Goal: Task Accomplishment & Management: Manage account settings

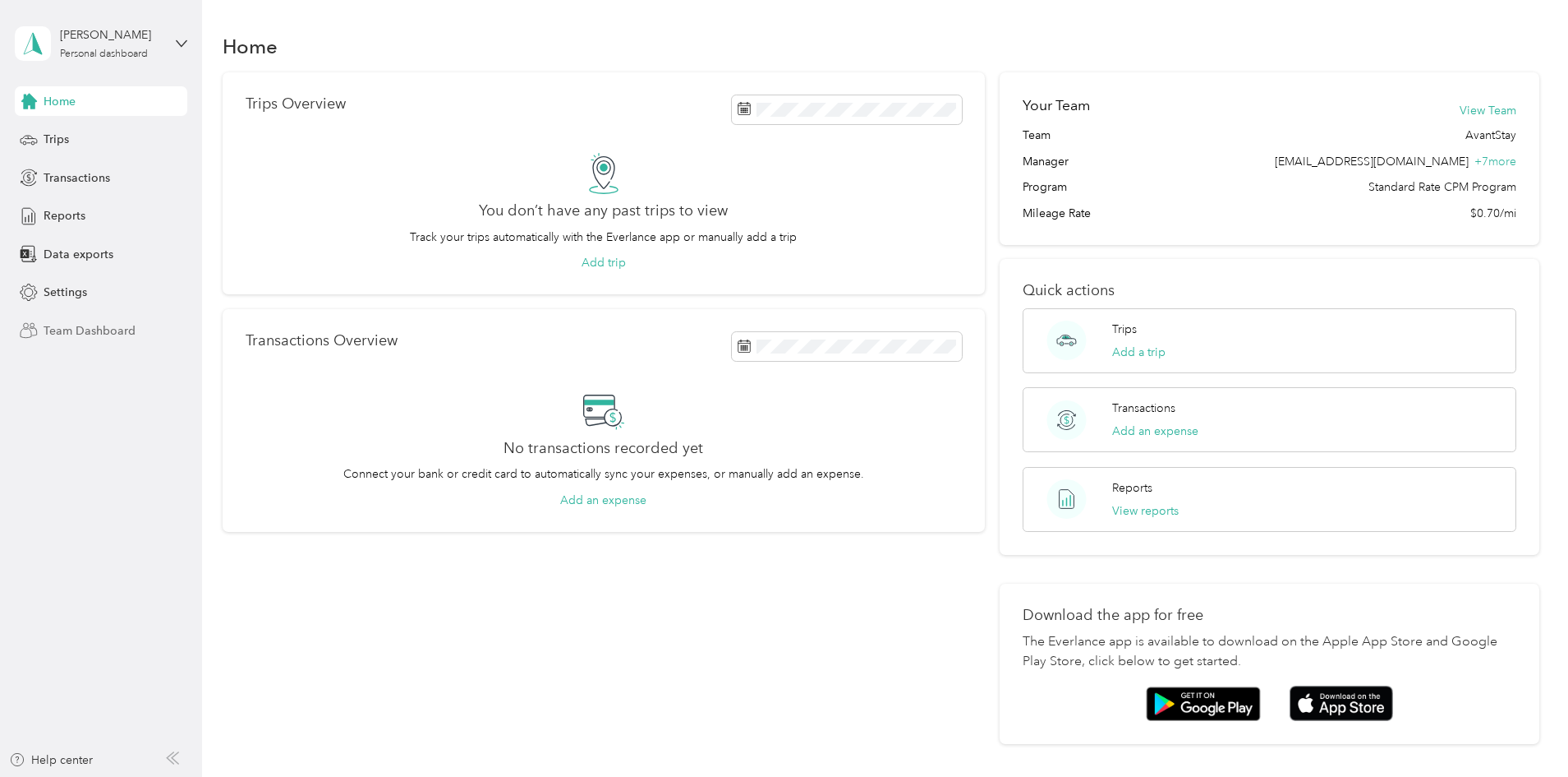
click at [102, 335] on span "Team Dashboard" at bounding box center [89, 330] width 92 height 18
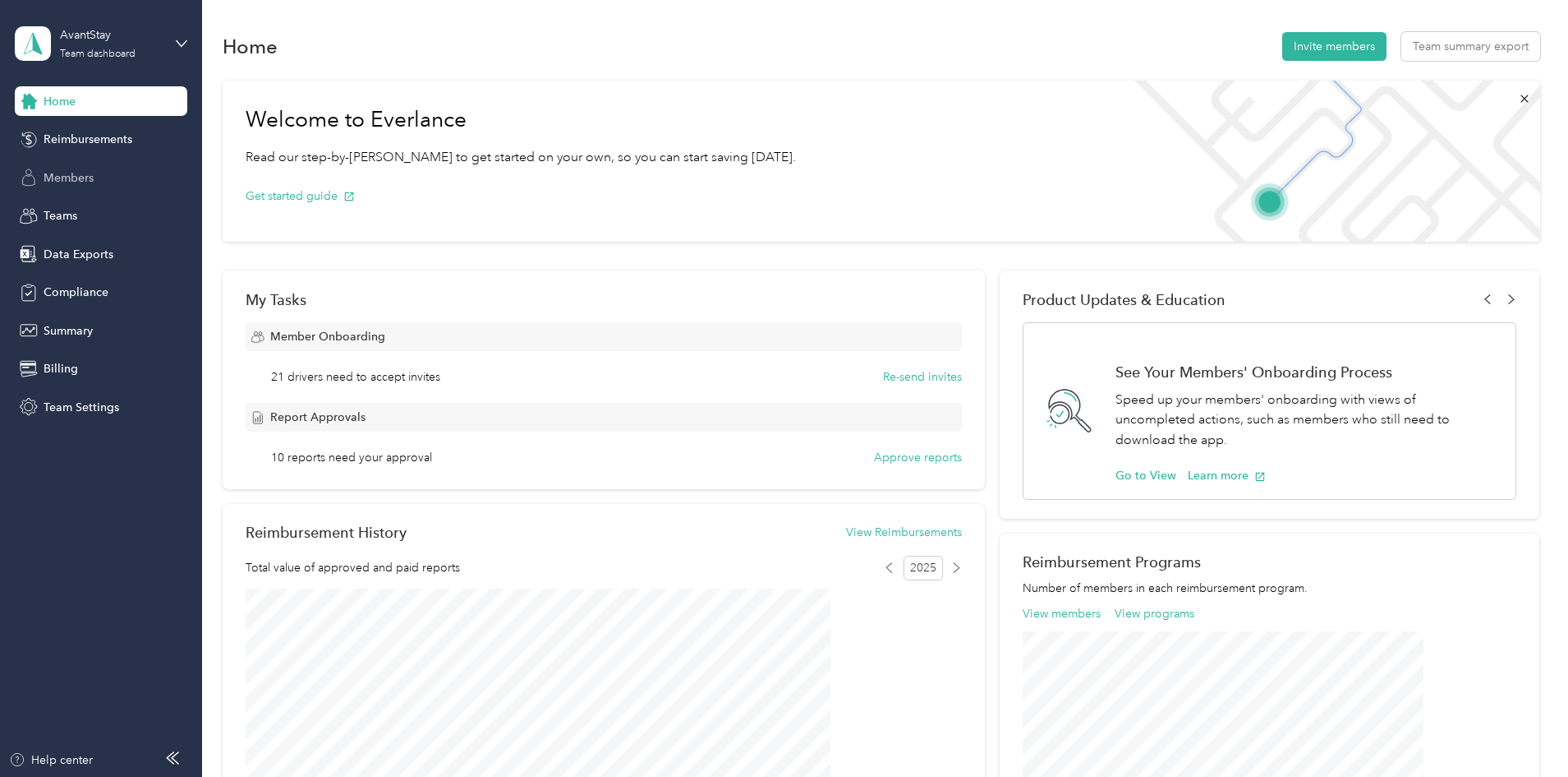
click at [85, 178] on span "Members" at bounding box center [69, 178] width 50 height 18
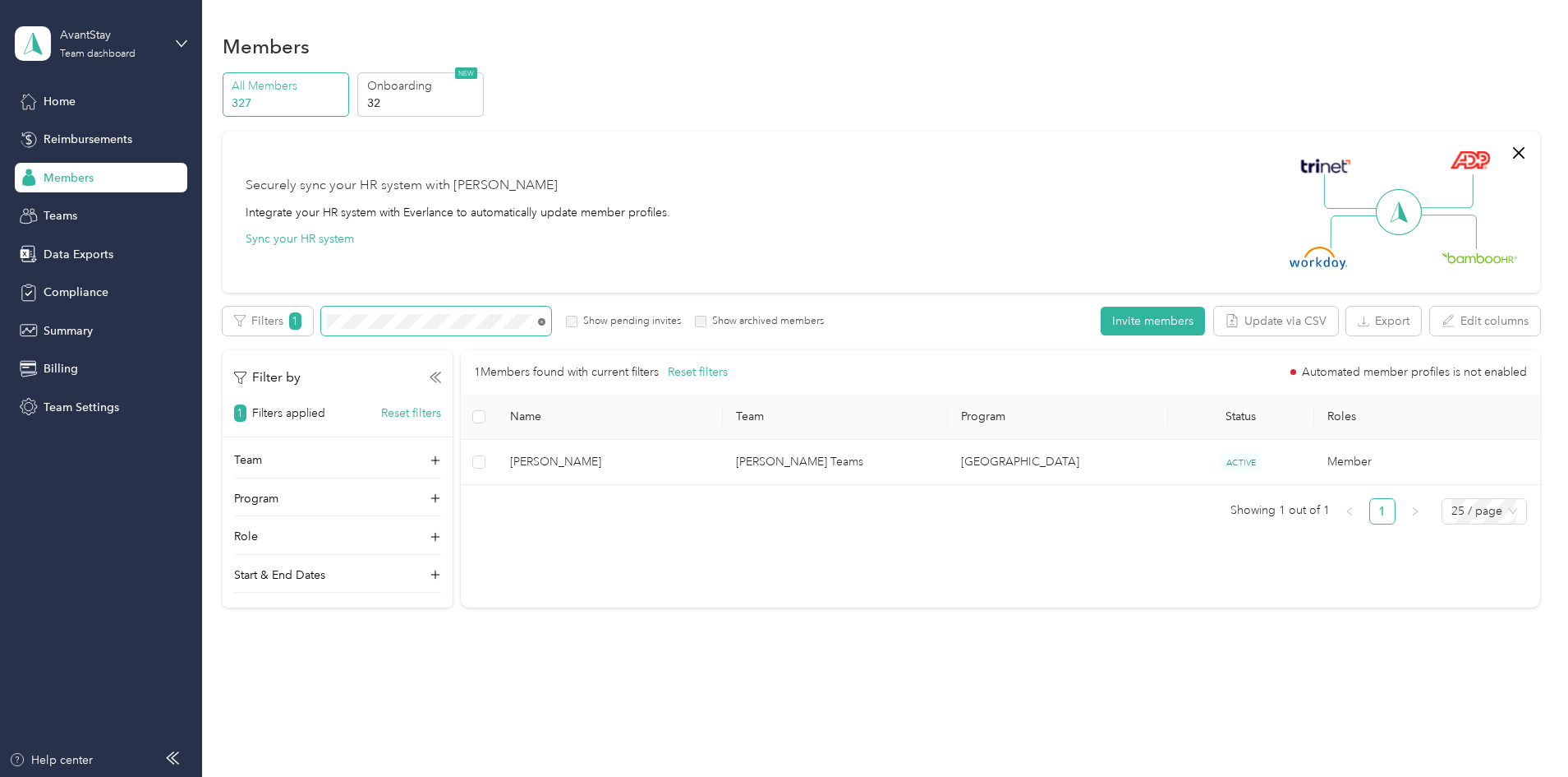
click at [546, 320] on icon at bounding box center [542, 322] width 7 height 7
click at [546, 317] on span at bounding box center [542, 320] width 7 height 14
click at [86, 217] on div "Teams" at bounding box center [101, 216] width 173 height 30
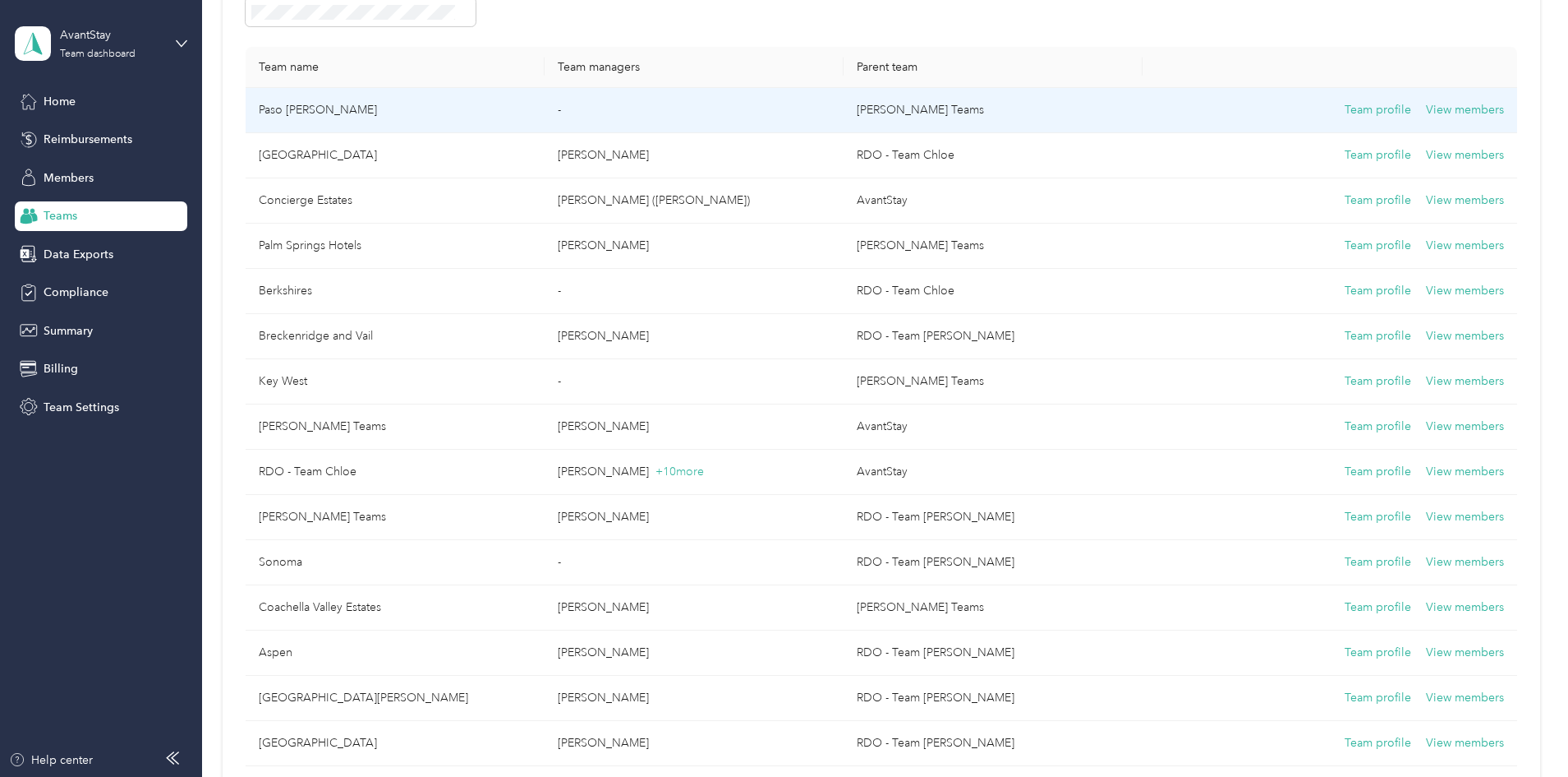
scroll to position [247, 0]
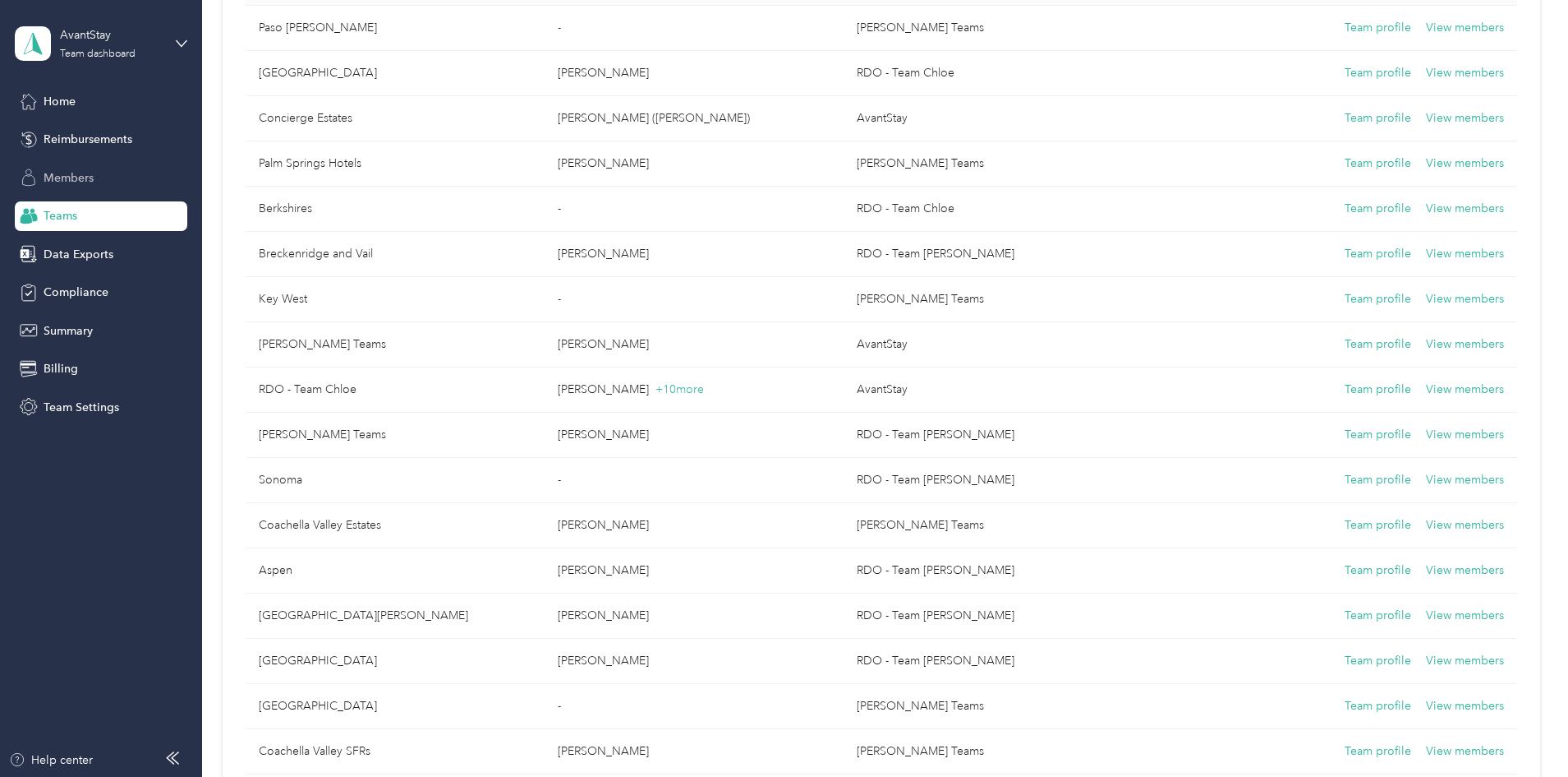
click at [73, 176] on span "Members" at bounding box center [69, 178] width 50 height 18
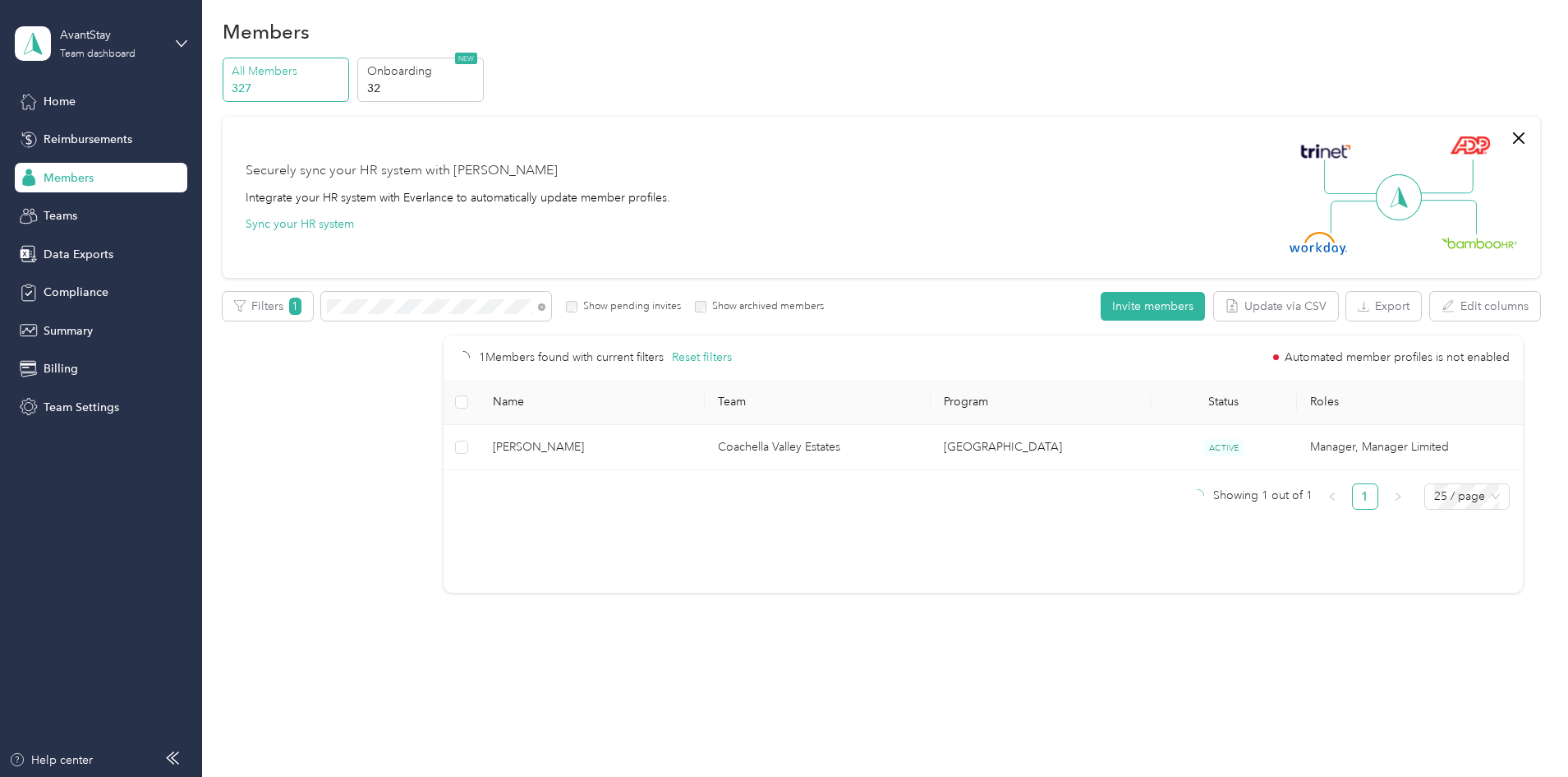
scroll to position [15, 0]
click at [426, 304] on div "Filters 1 Show pending invites Show archived members" at bounding box center [524, 306] width 603 height 29
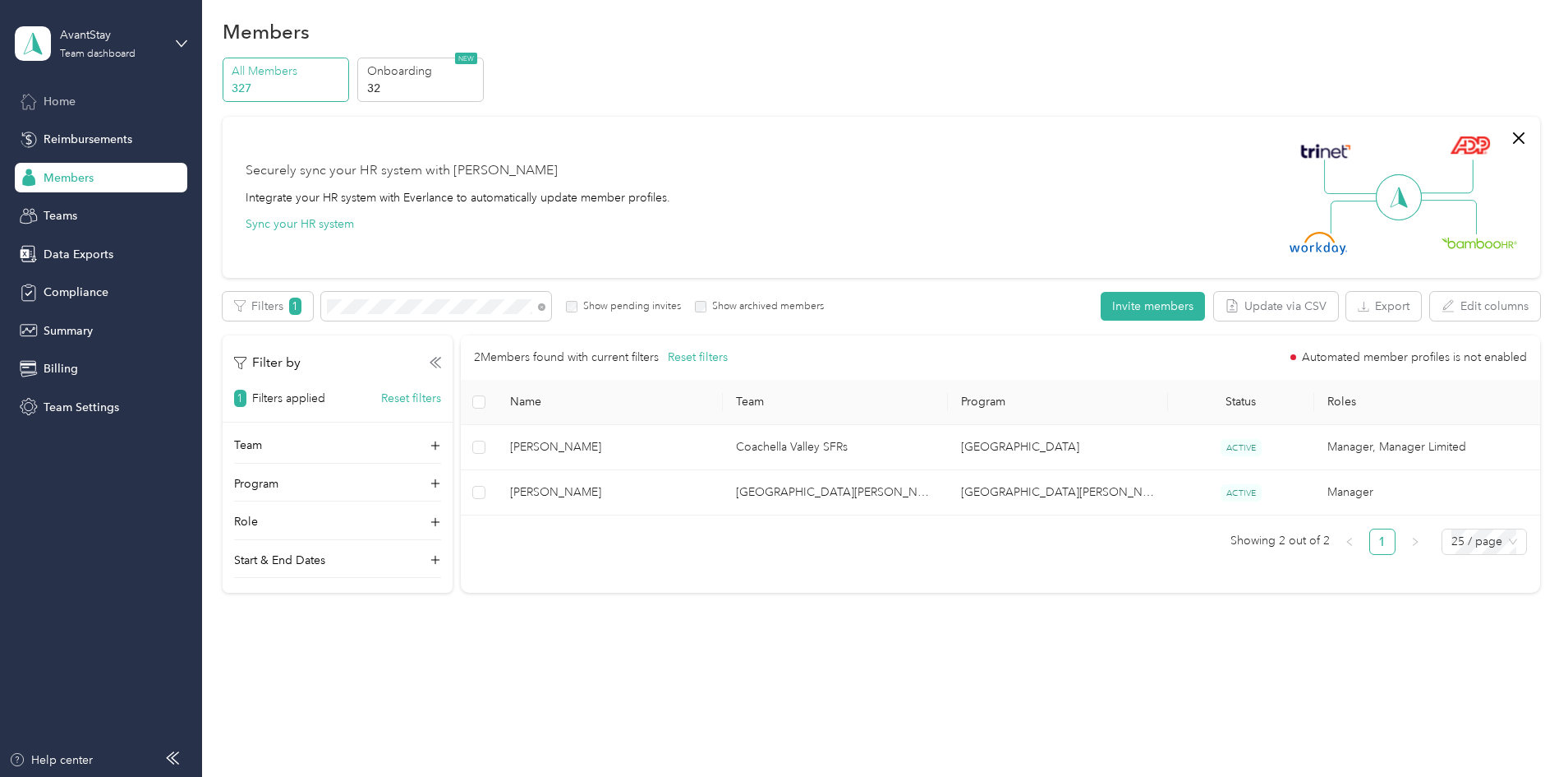
click at [69, 100] on span "Home" at bounding box center [60, 101] width 32 height 18
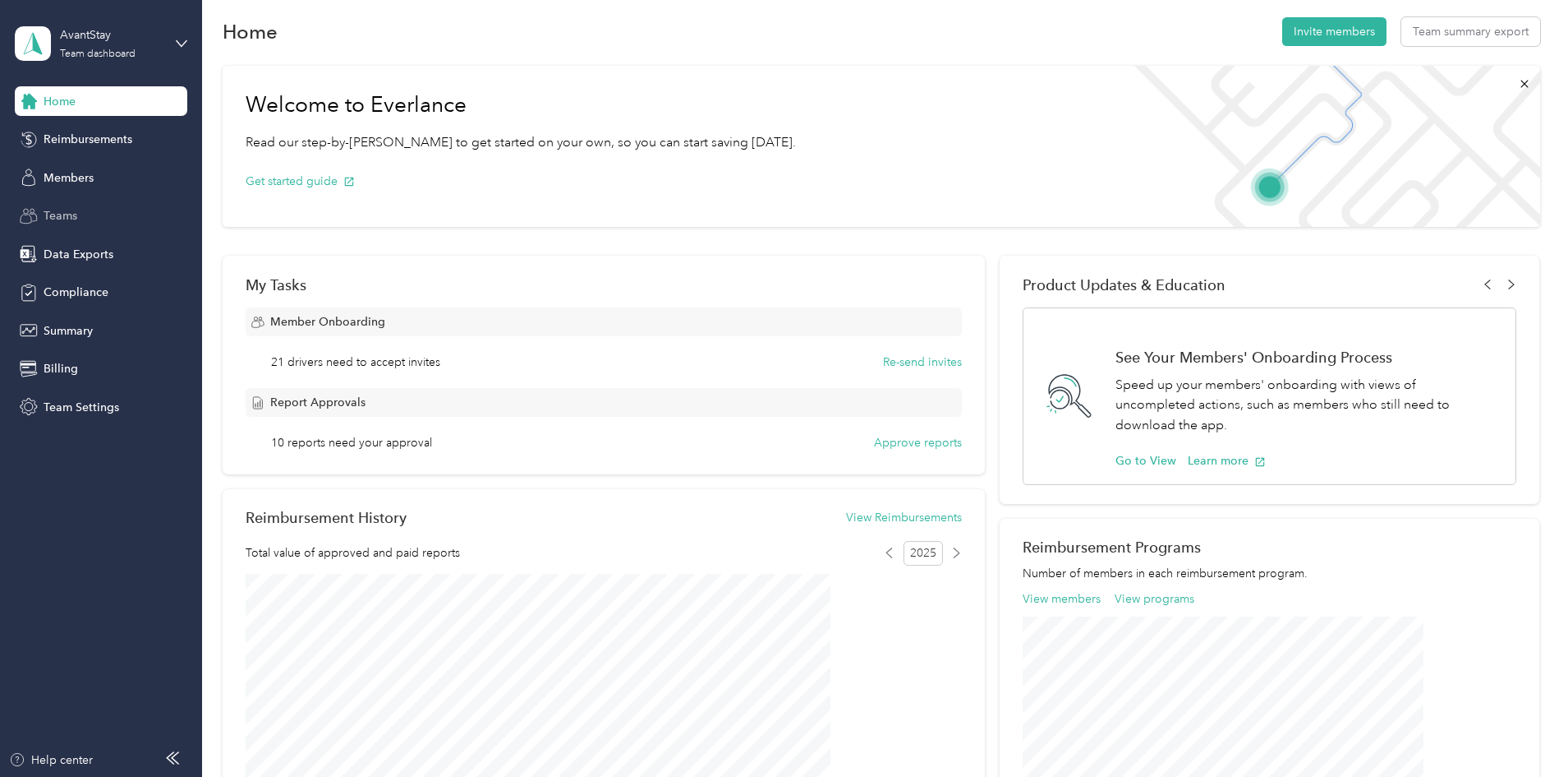
click at [67, 212] on span "Teams" at bounding box center [60, 216] width 33 height 18
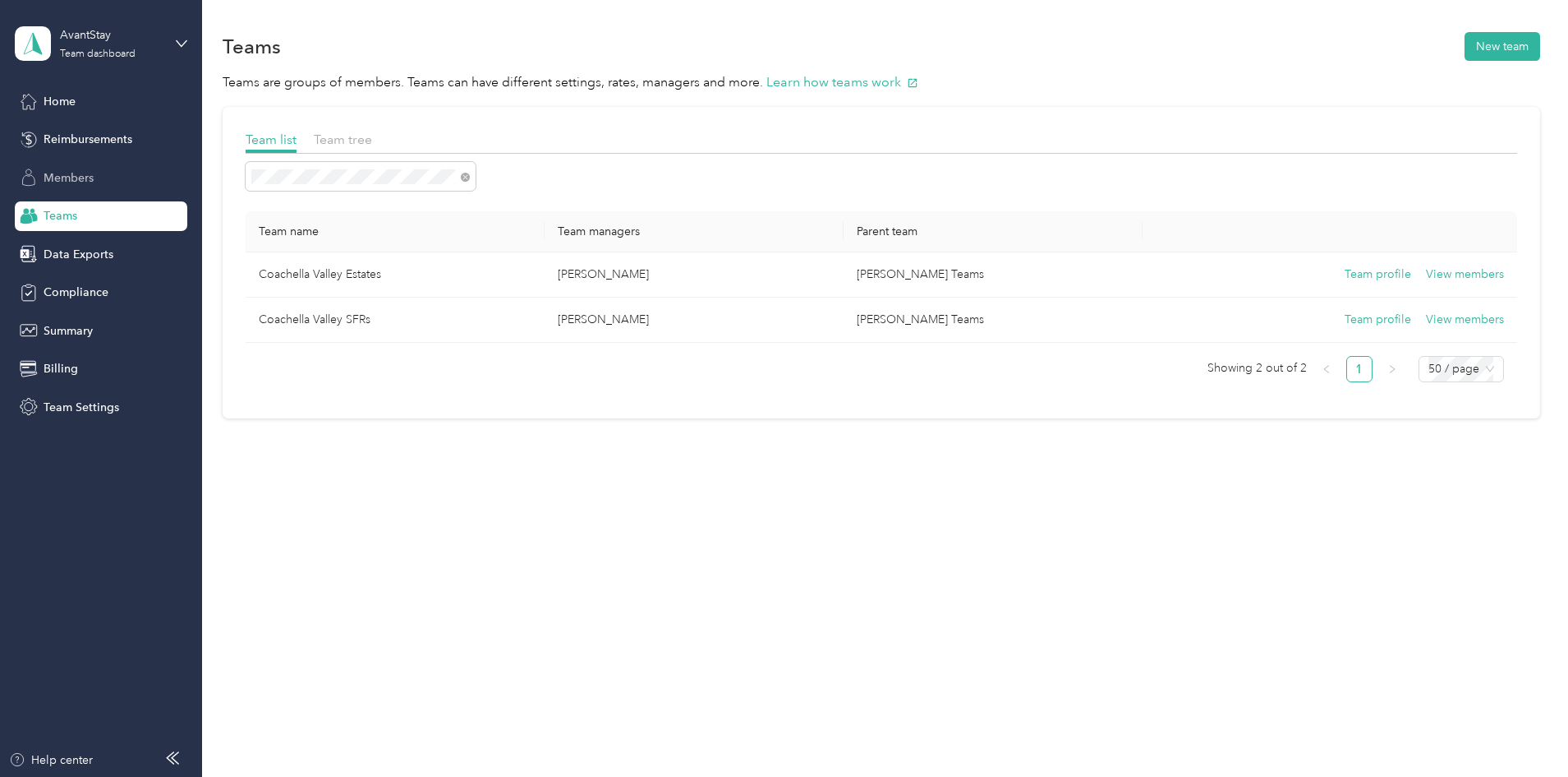
click at [86, 175] on span "Members" at bounding box center [69, 178] width 50 height 18
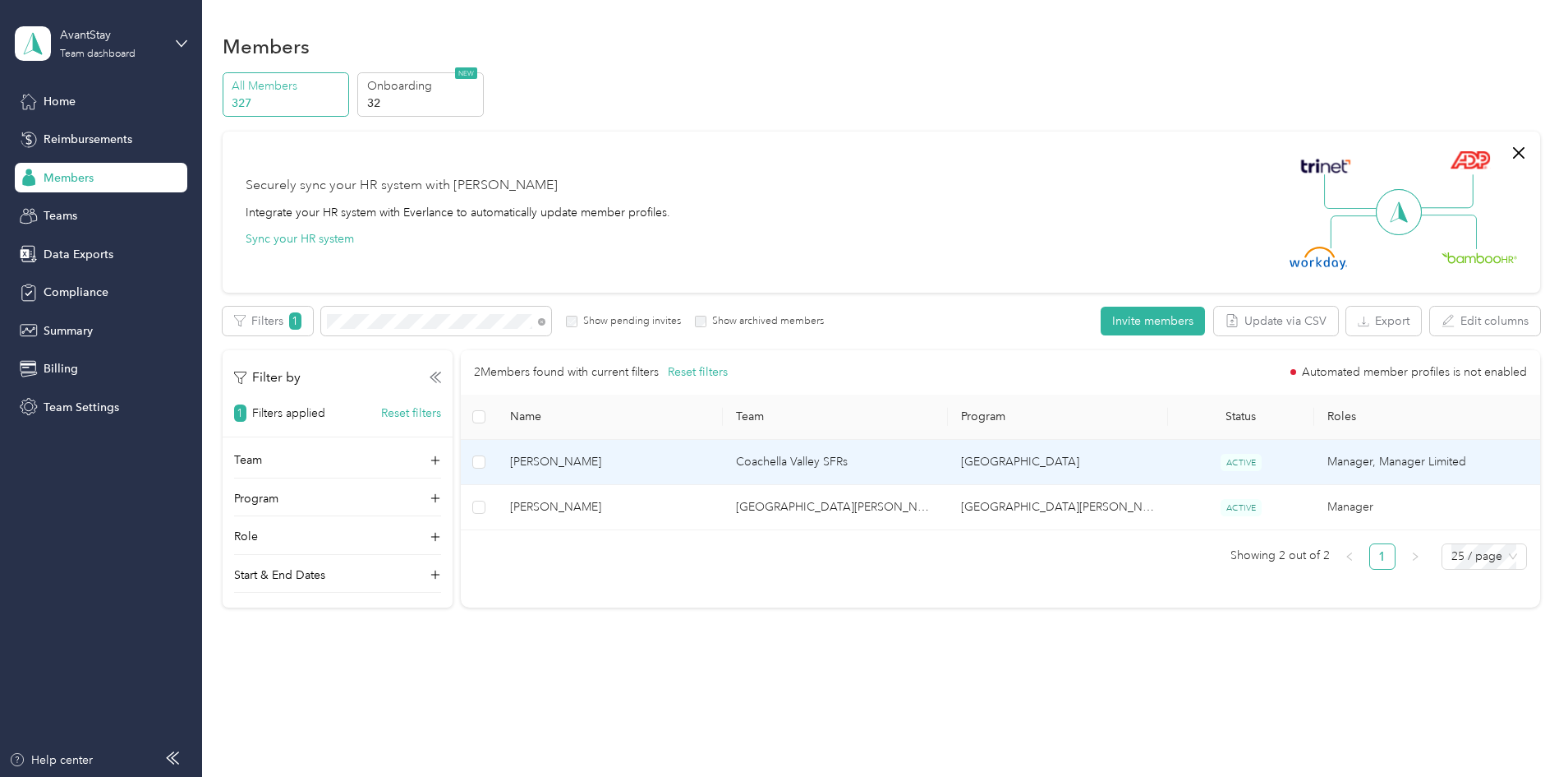
click at [692, 456] on span "[PERSON_NAME]" at bounding box center [610, 462] width 199 height 18
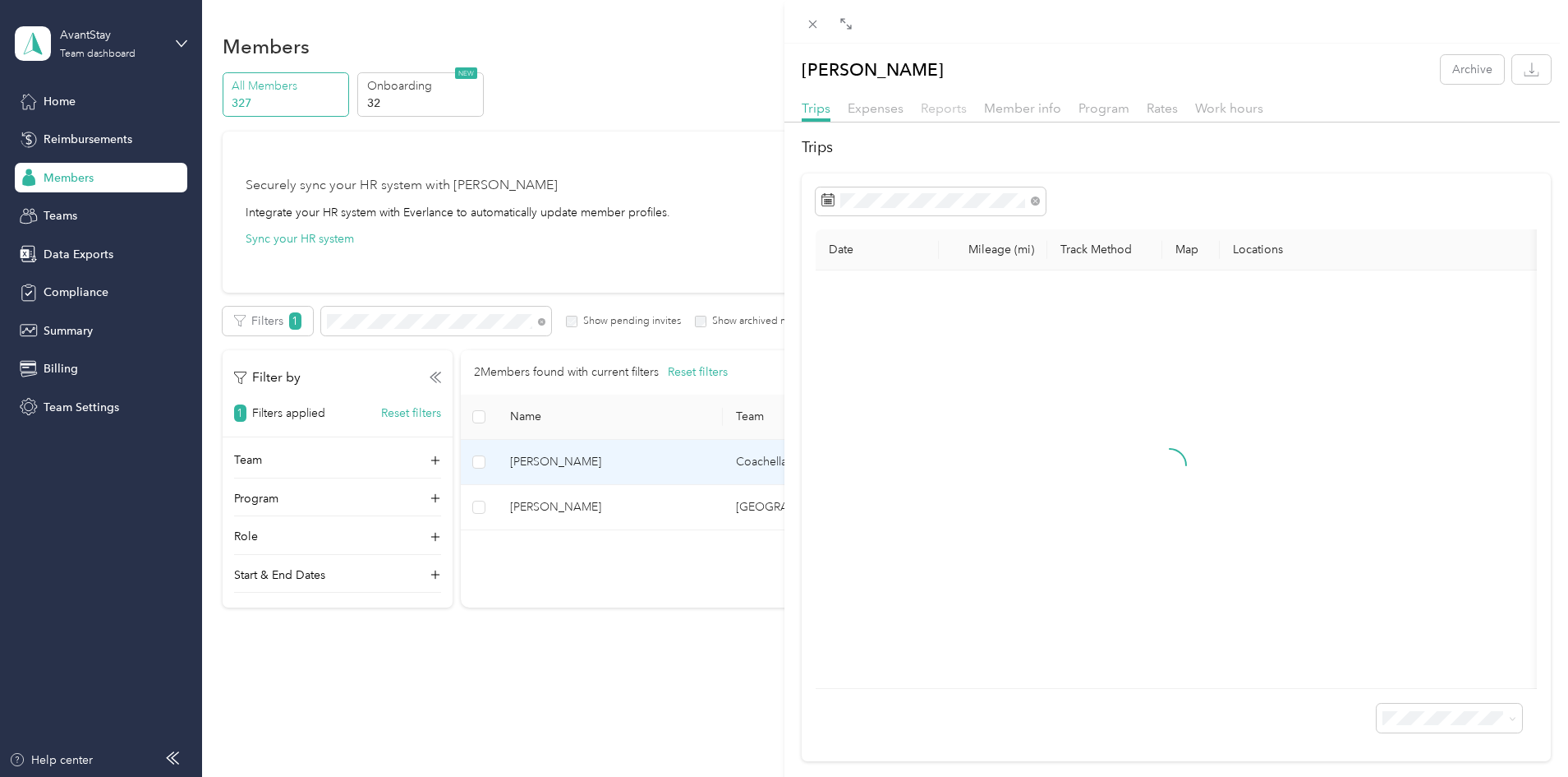
click at [945, 109] on span "Reports" at bounding box center [943, 108] width 46 height 16
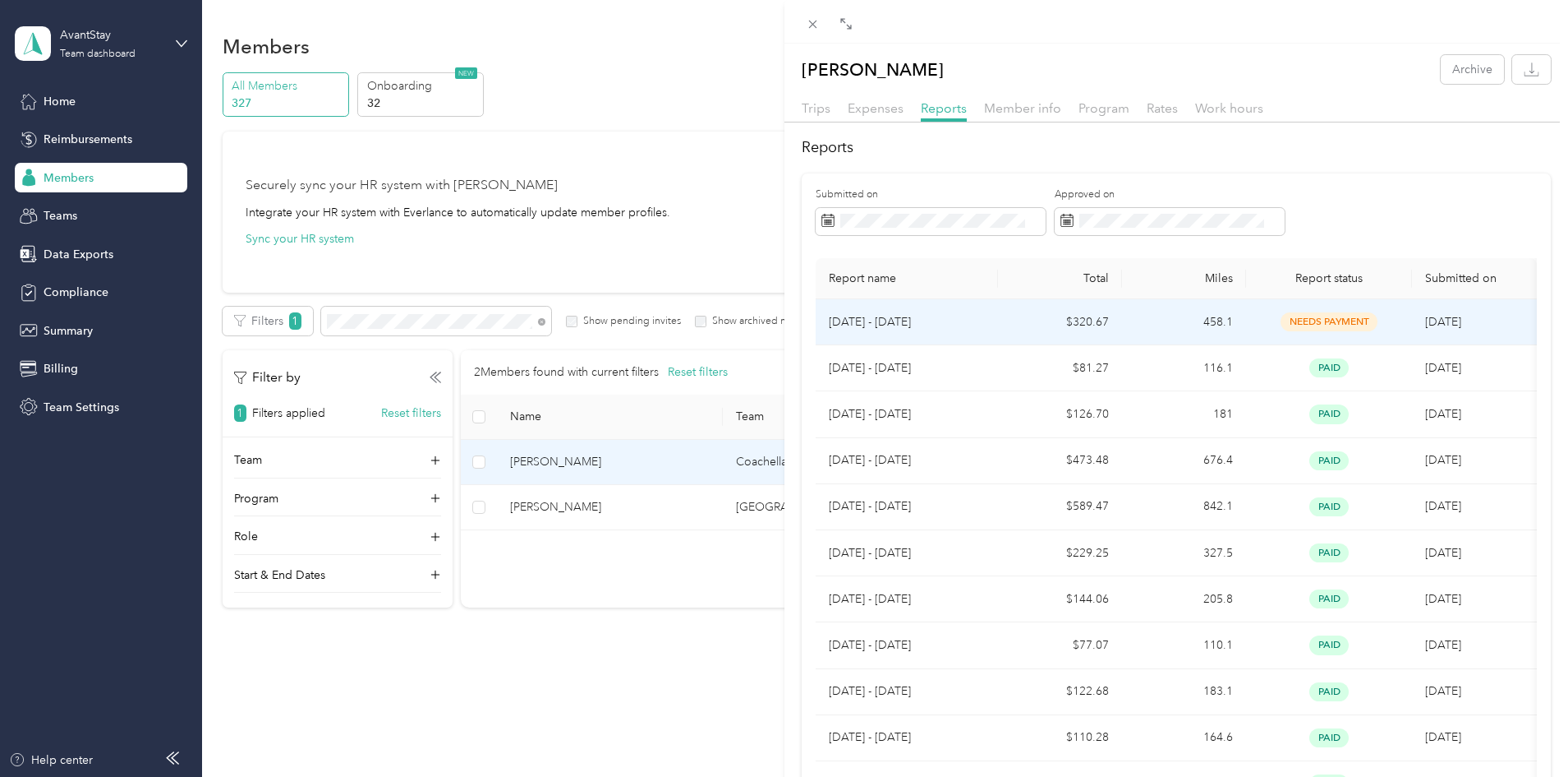
click at [924, 315] on p "[DATE] - [DATE]" at bounding box center [907, 322] width 156 height 18
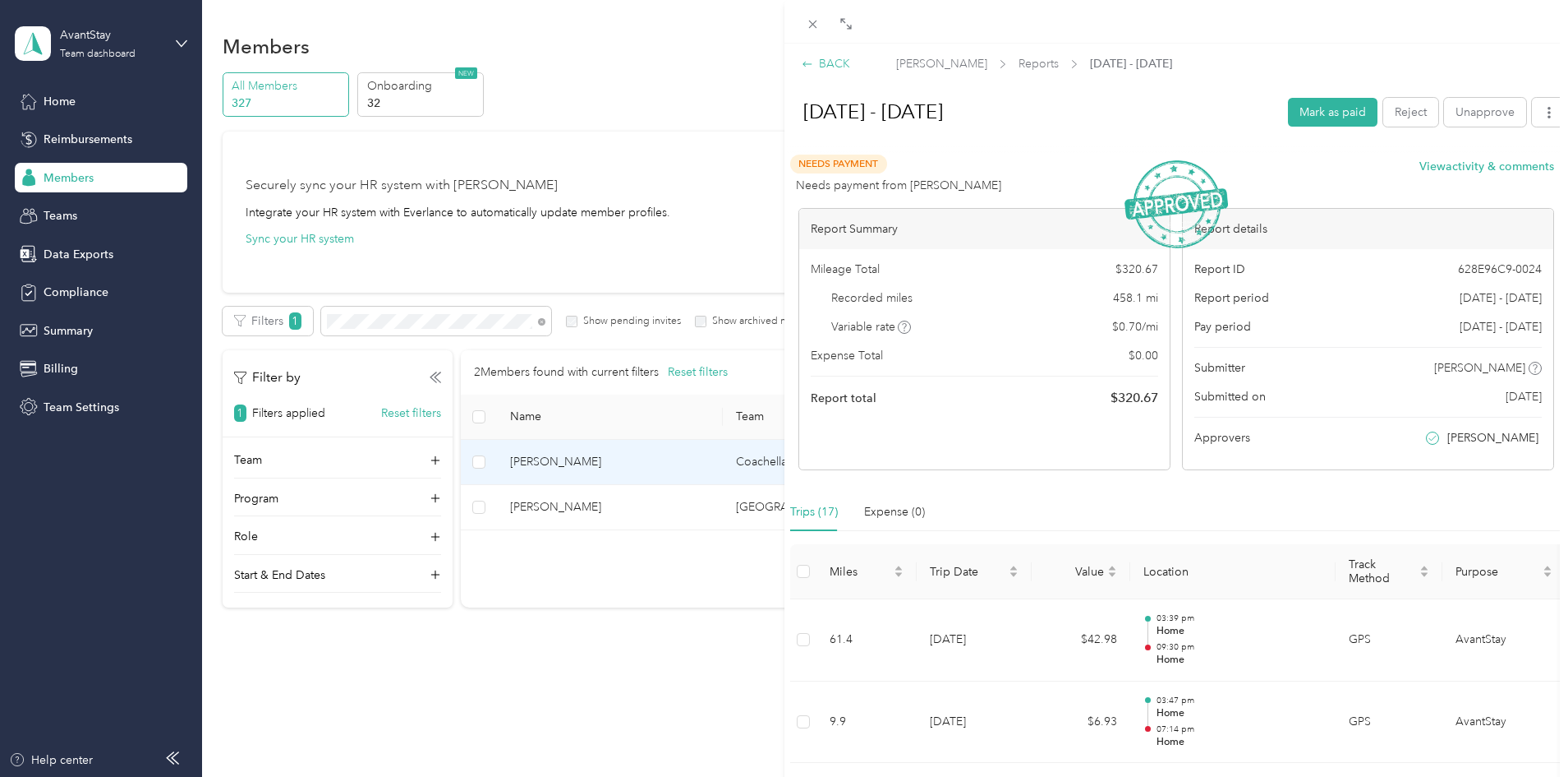
click at [828, 67] on div "BACK" at bounding box center [826, 63] width 48 height 18
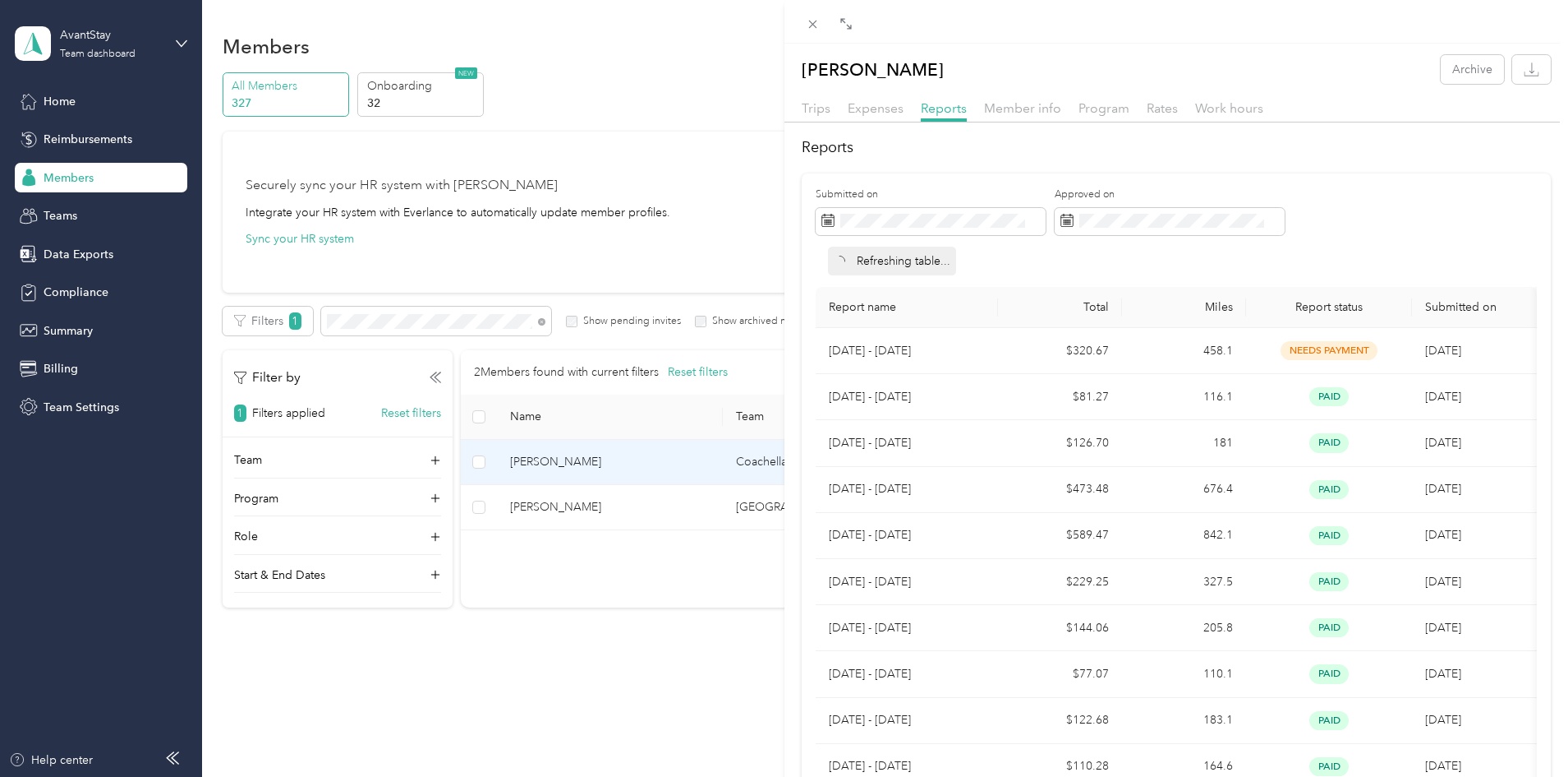
click at [67, 215] on div "[PERSON_NAME] Archive Trips Expenses Reports Member info Program Rates Work hou…" at bounding box center [784, 388] width 1568 height 777
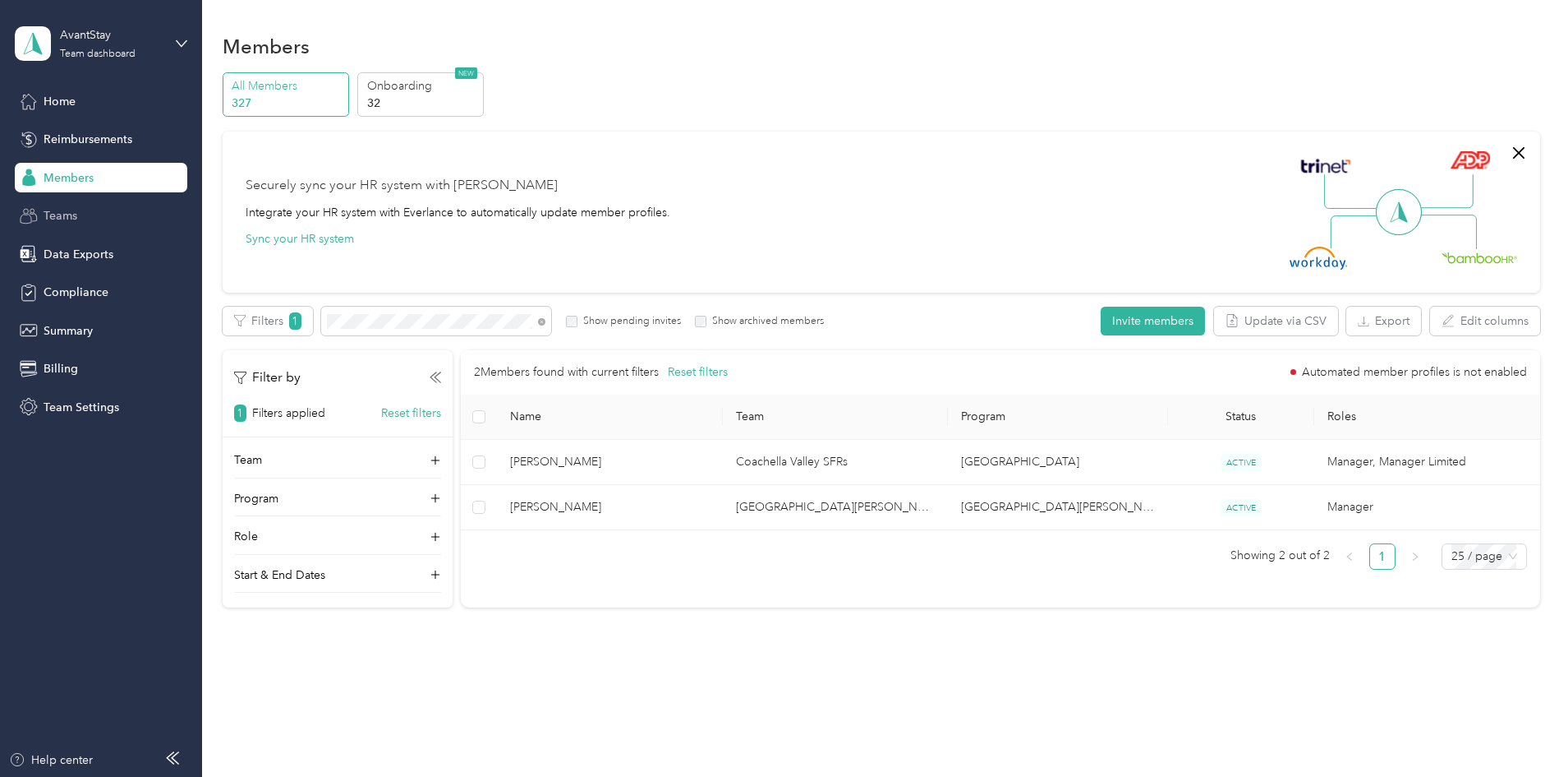
click at [67, 215] on span "Teams" at bounding box center [60, 216] width 33 height 18
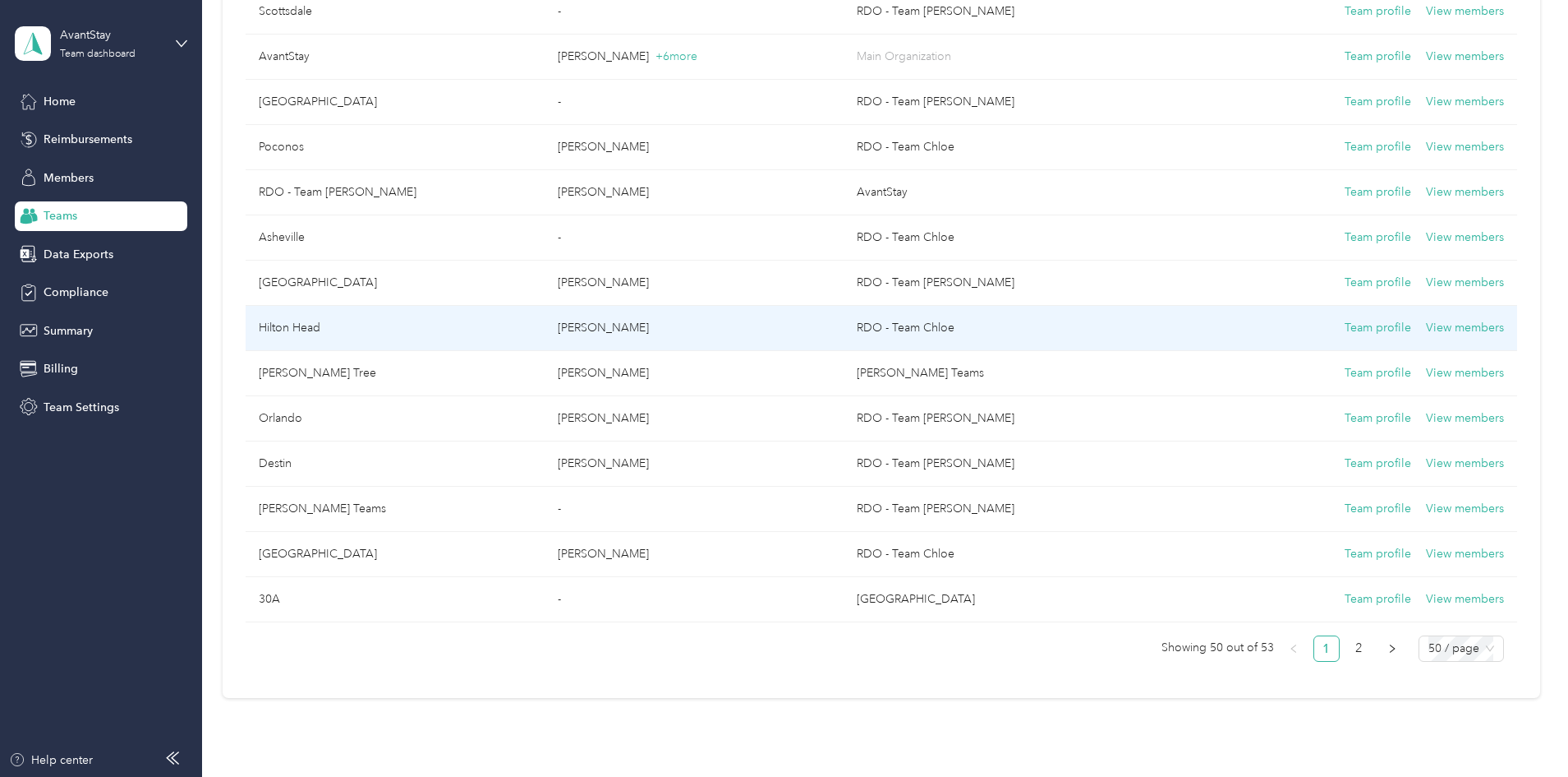
scroll to position [1973, 0]
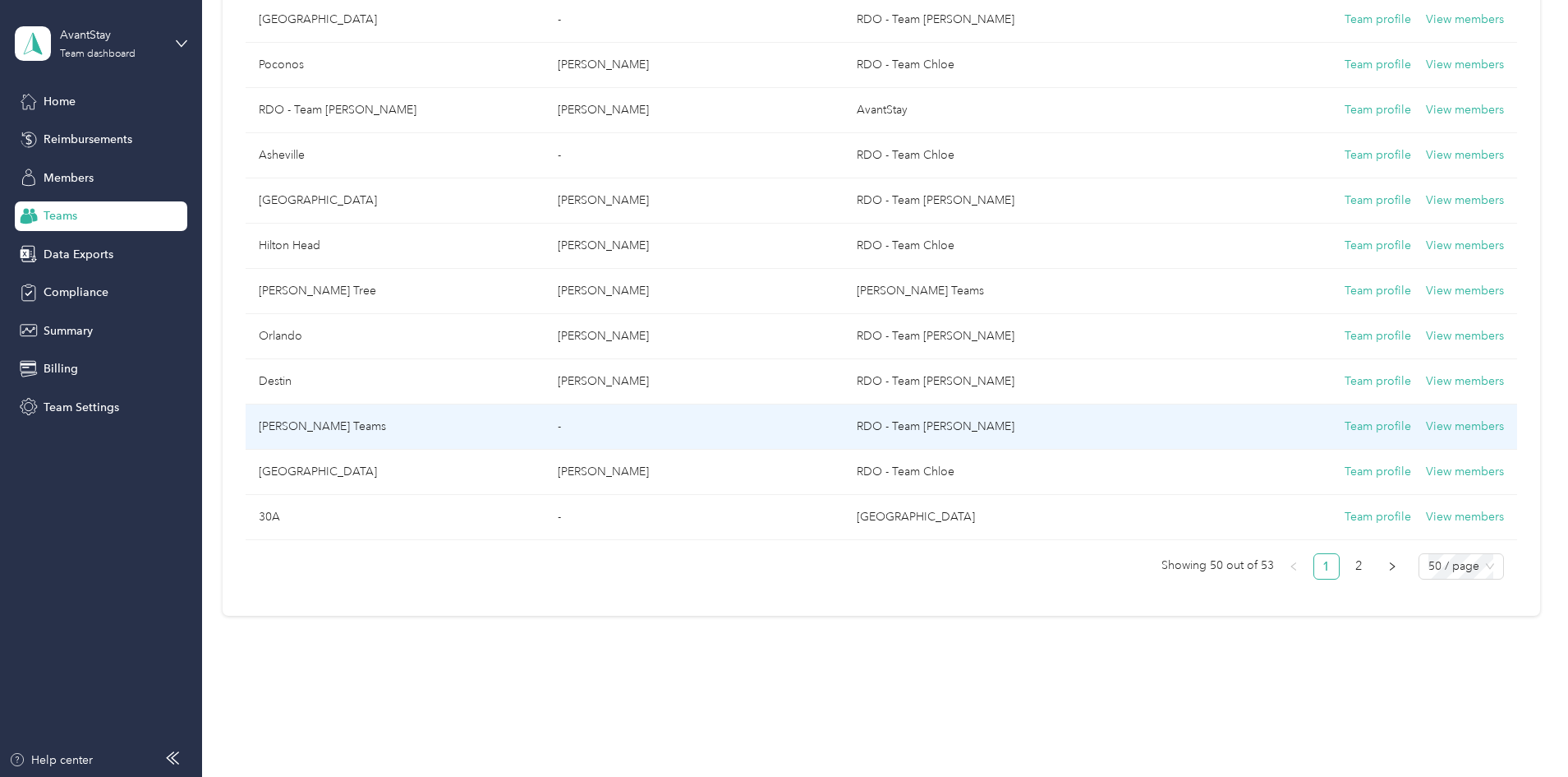
click at [447, 429] on td "[PERSON_NAME] Teams" at bounding box center [395, 427] width 299 height 46
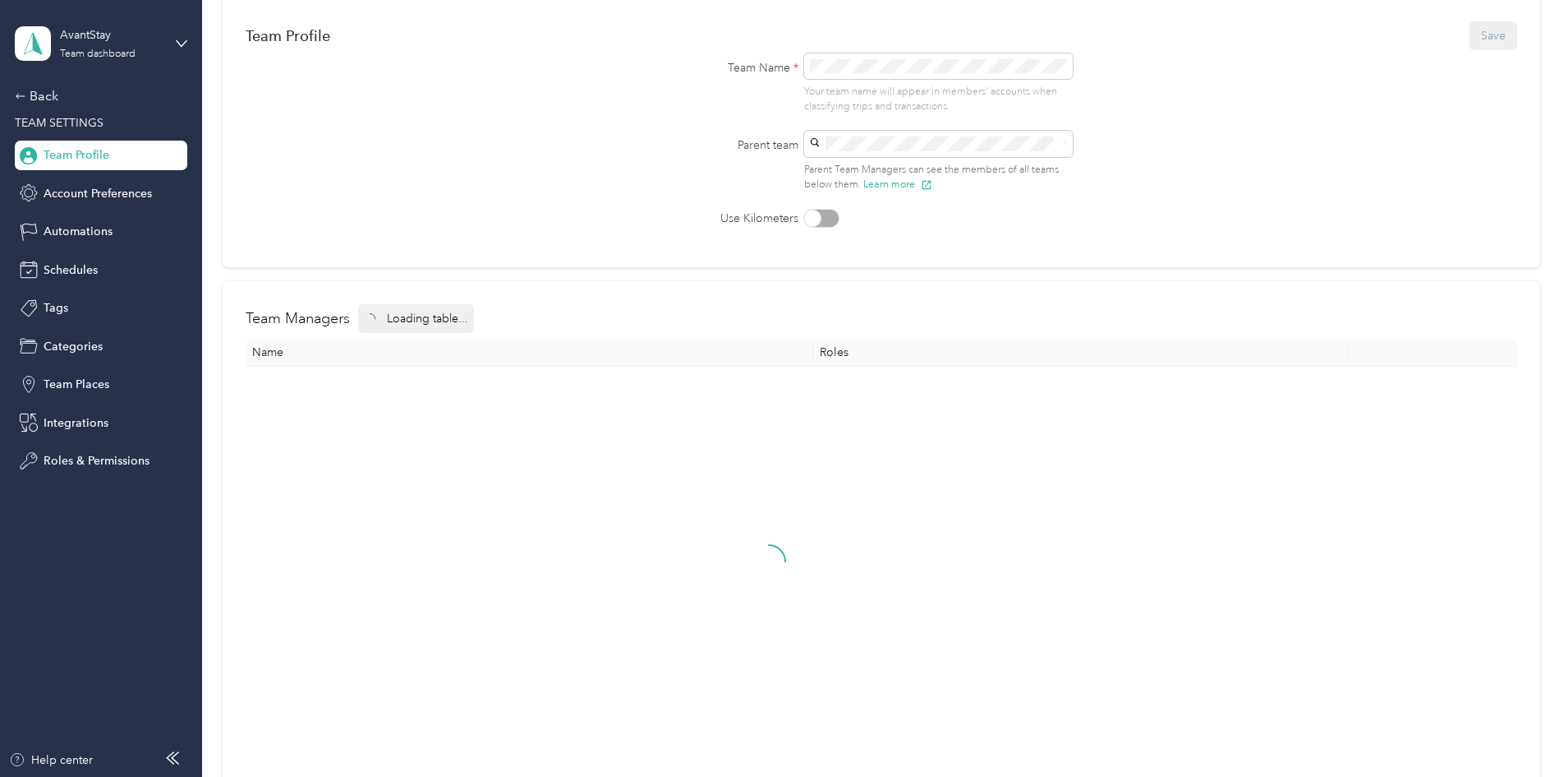
scroll to position [341, 0]
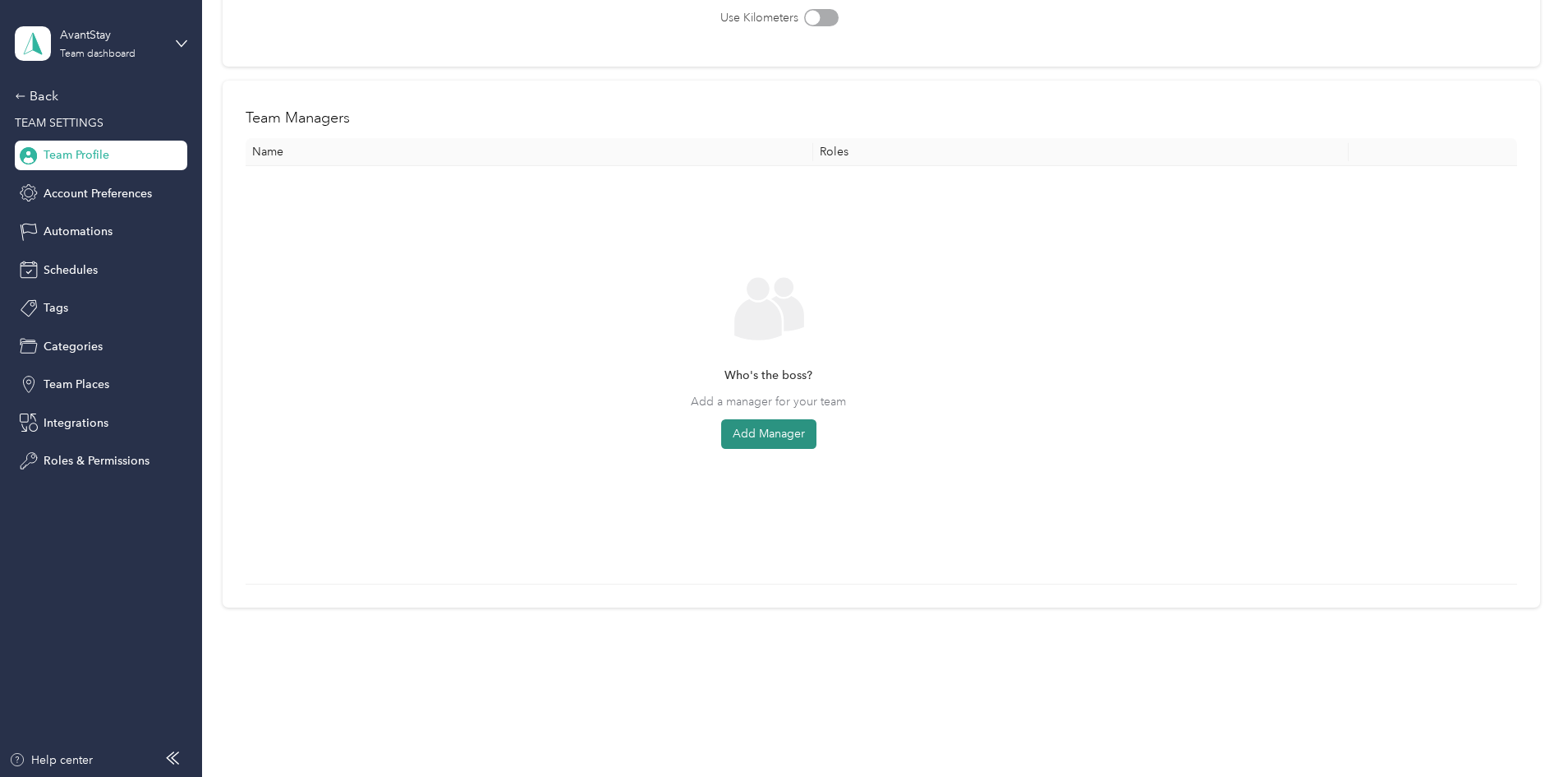
click at [817, 436] on button "Add Manager" at bounding box center [769, 435] width 95 height 30
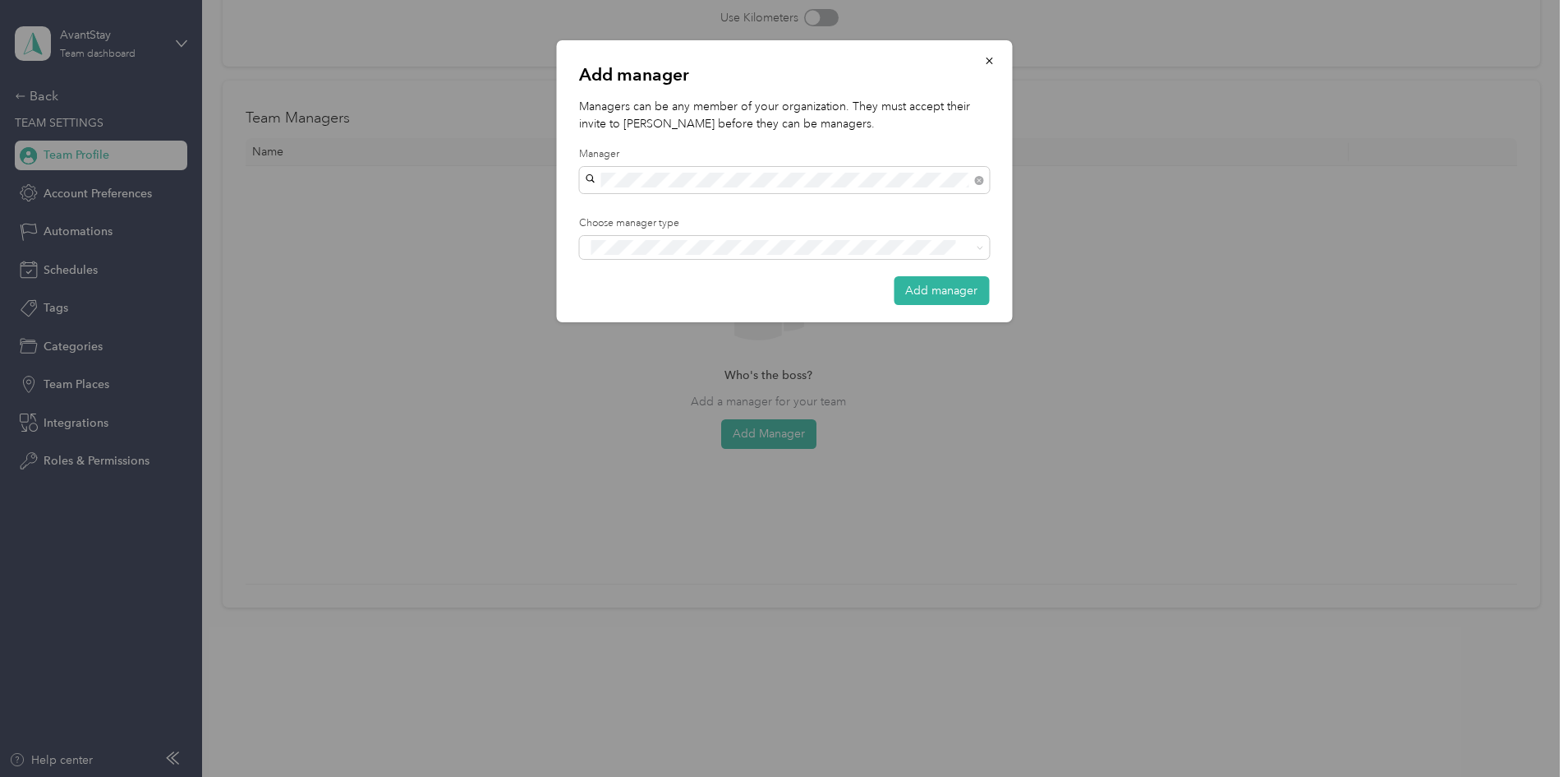
click at [772, 207] on div "[PERSON_NAME]" at bounding box center [784, 209] width 387 height 18
click at [661, 301] on div "Manager" at bounding box center [784, 309] width 387 height 20
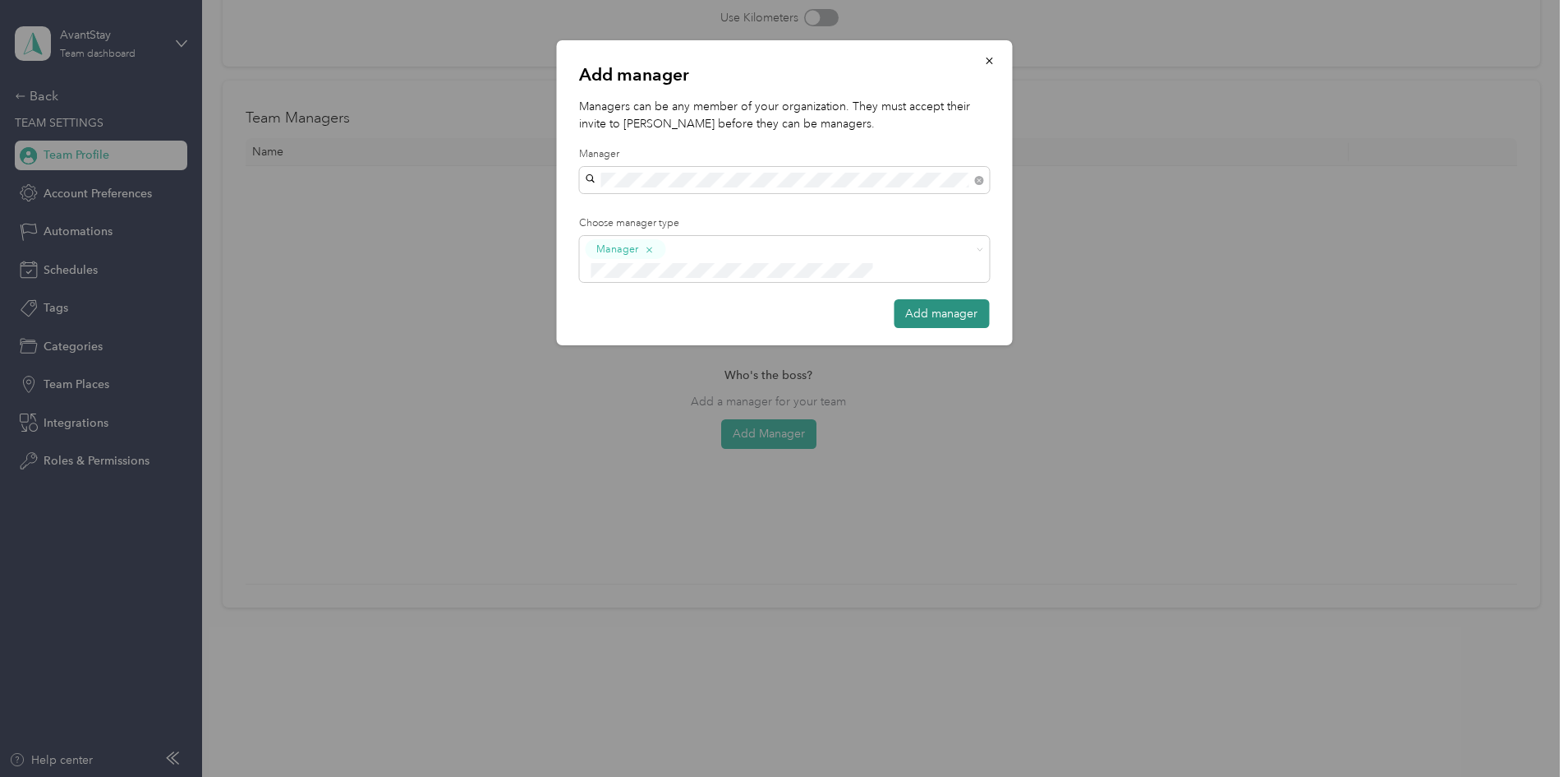
click at [928, 300] on button "Add manager" at bounding box center [941, 314] width 95 height 29
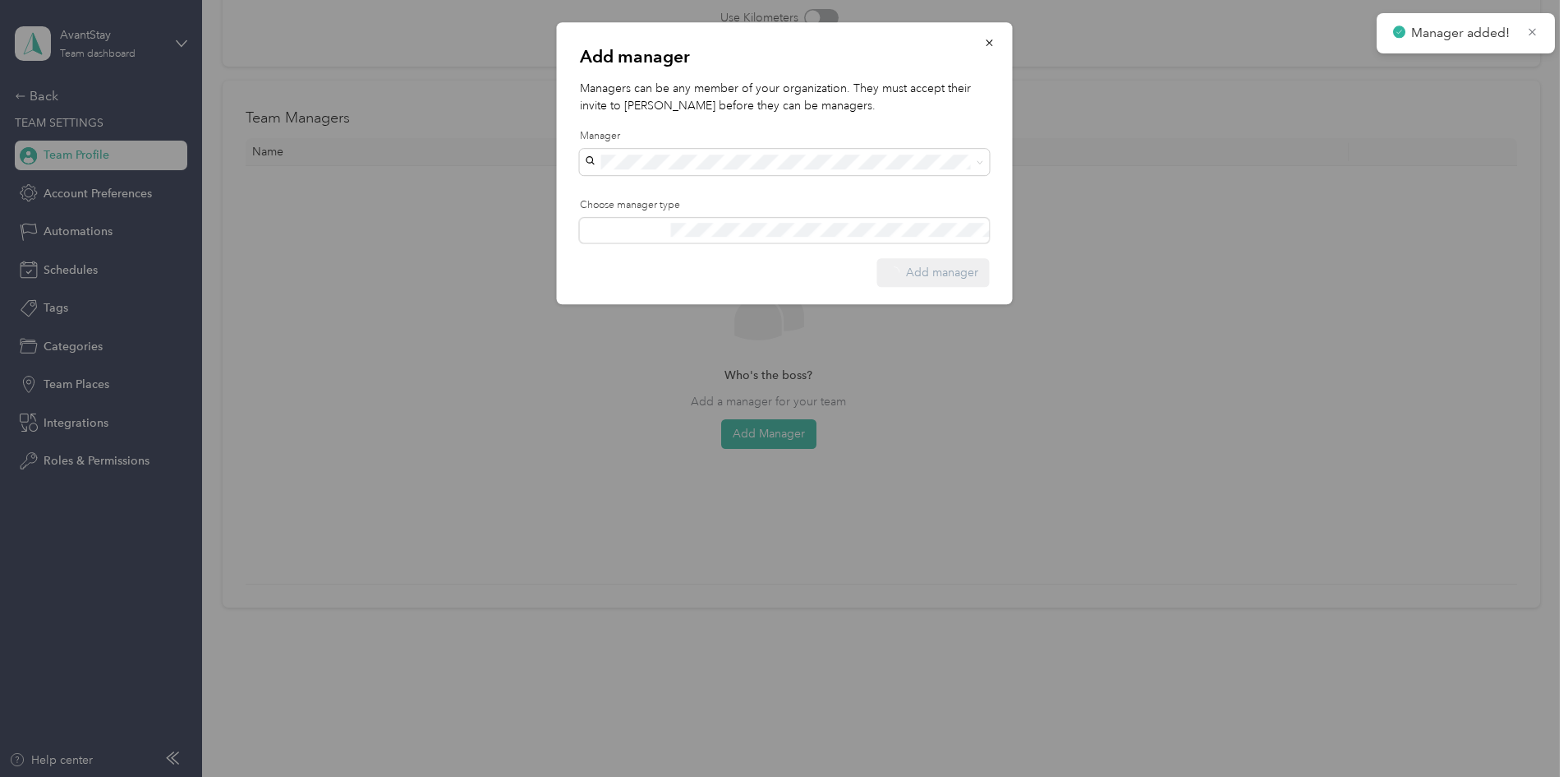
scroll to position [0, 0]
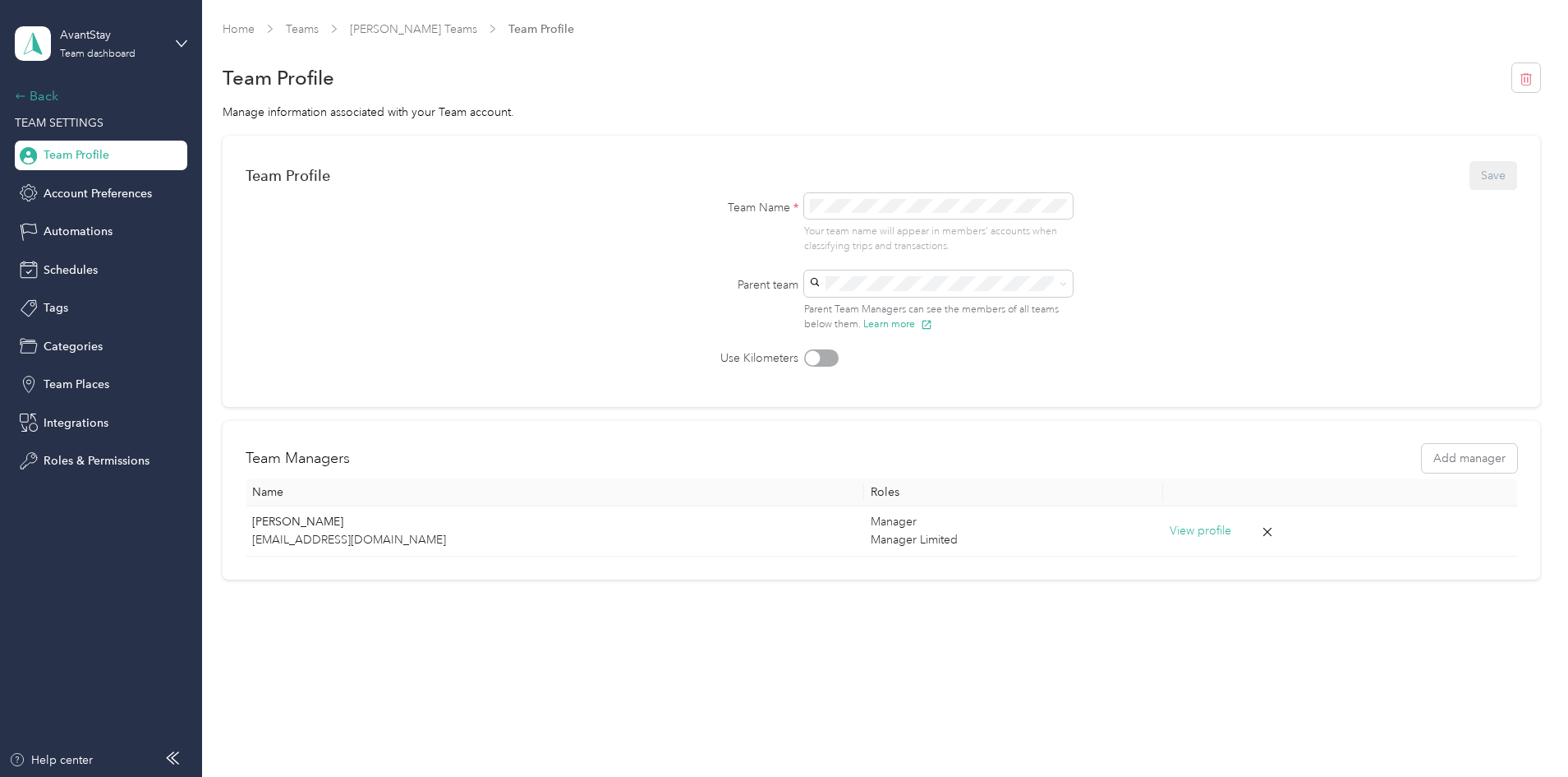
click at [37, 93] on div "Back" at bounding box center [97, 96] width 165 height 20
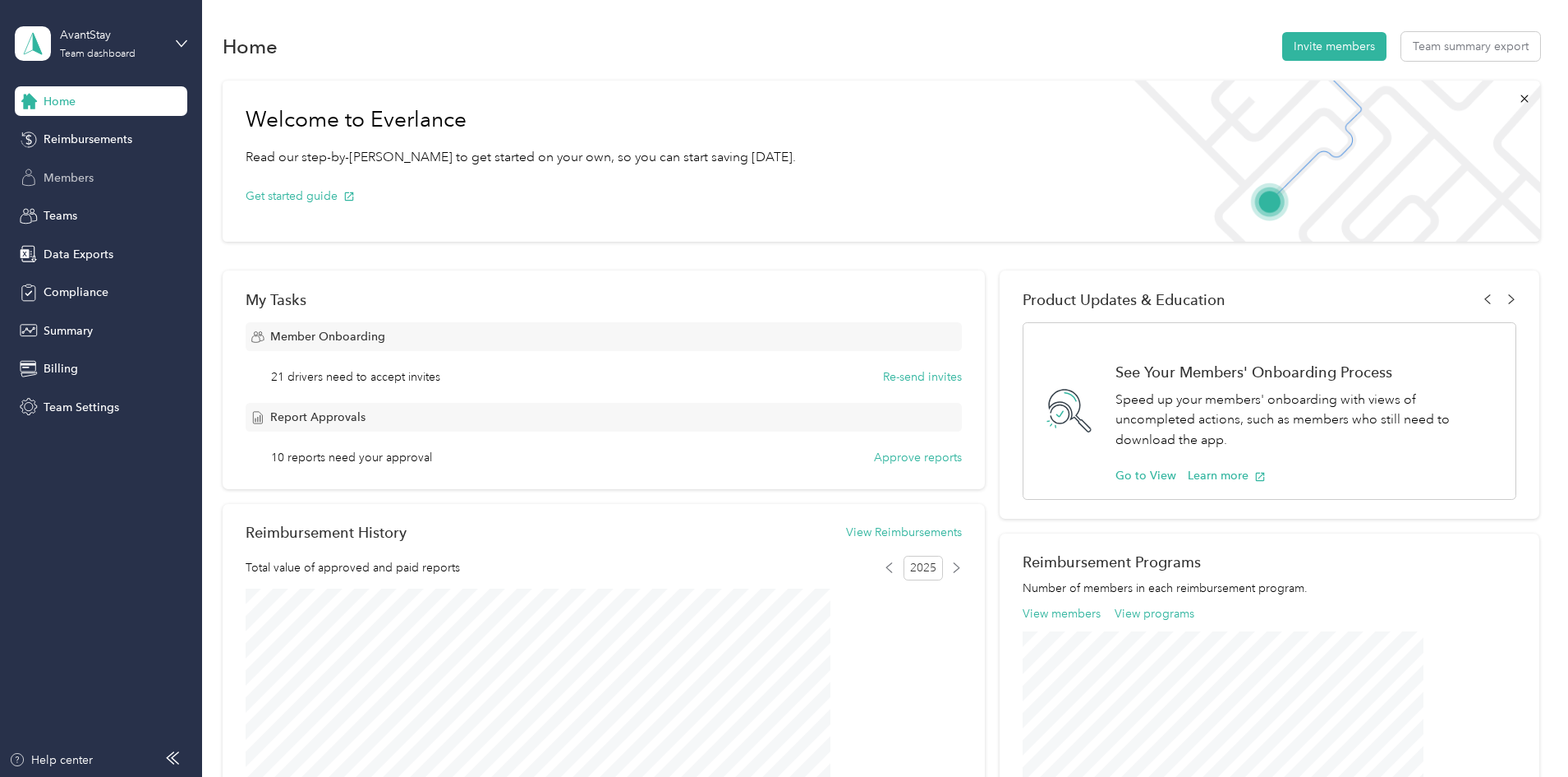
click at [81, 177] on span "Members" at bounding box center [69, 178] width 50 height 18
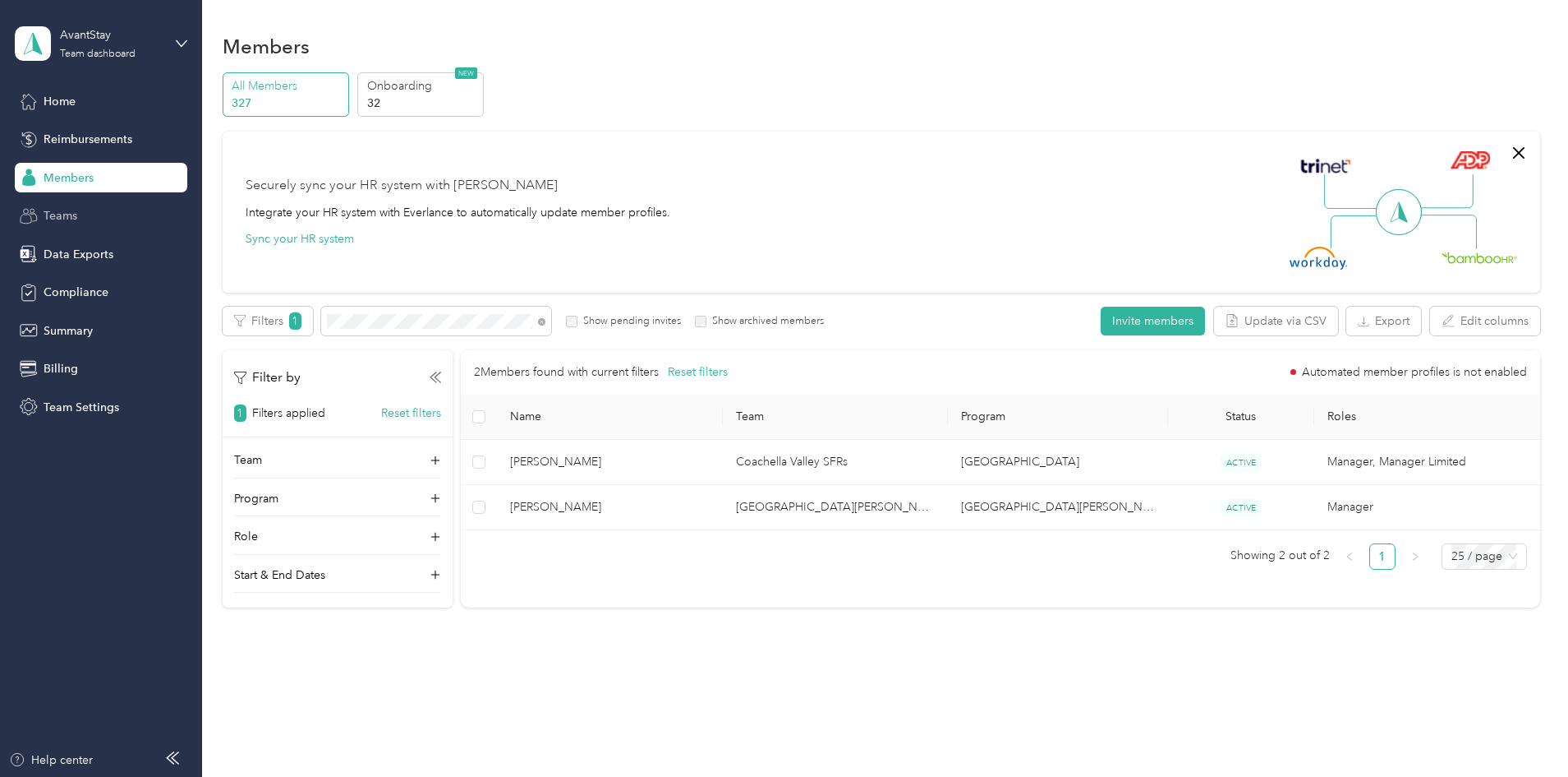
click at [73, 216] on span "Teams" at bounding box center [60, 216] width 33 height 18
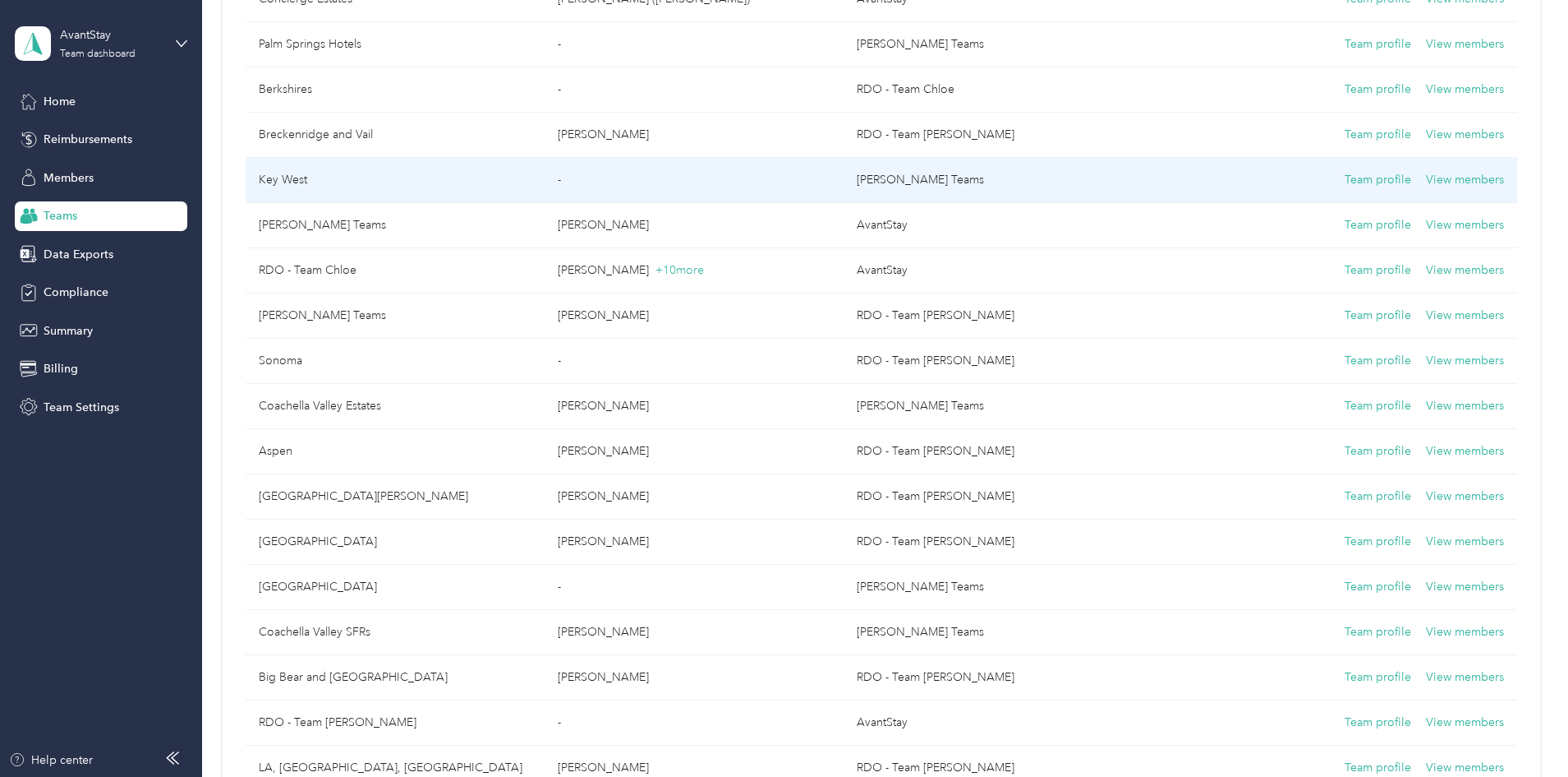
scroll to position [411, 0]
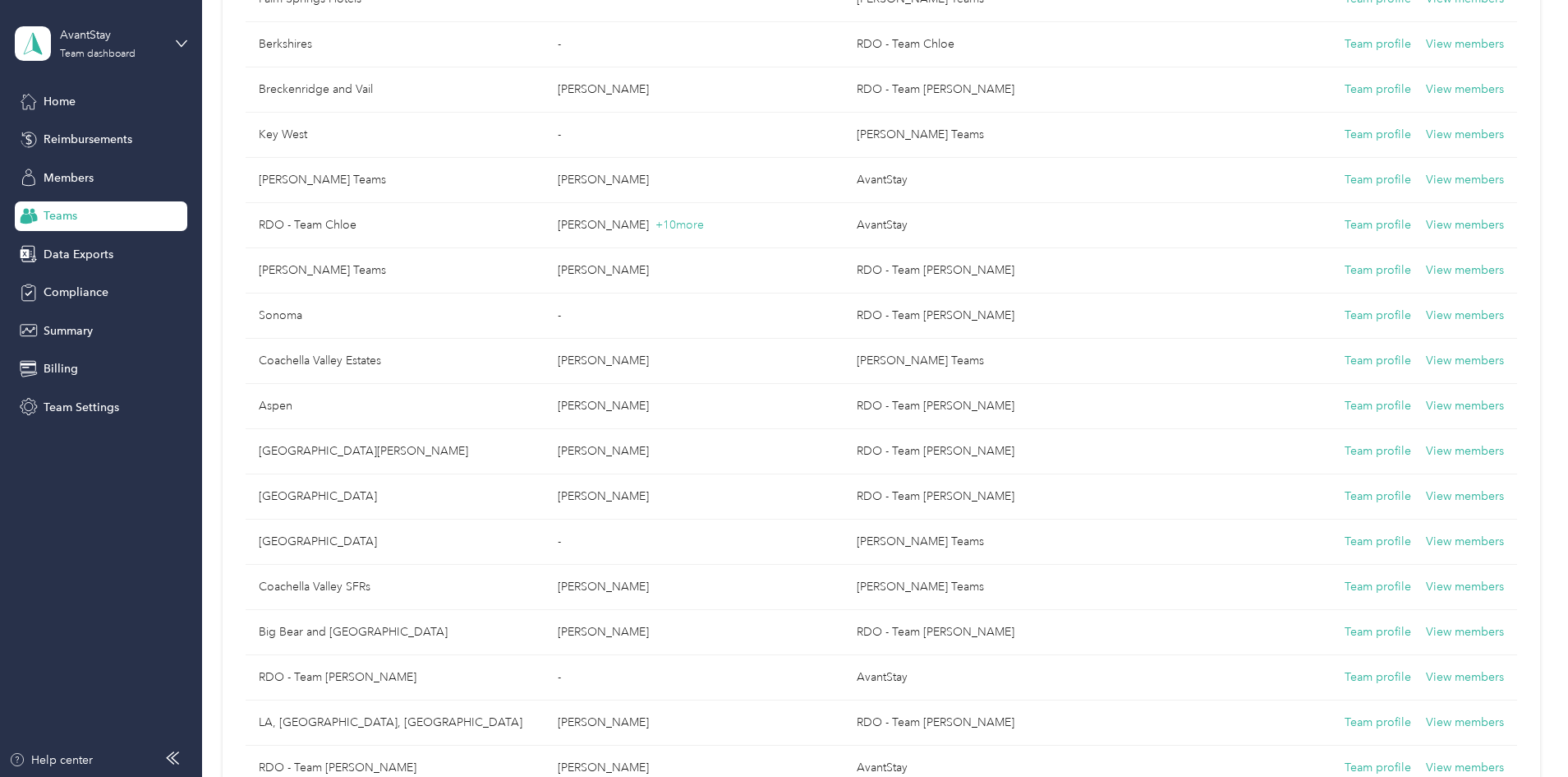
drag, startPoint x: 778, startPoint y: 211, endPoint x: 251, endPoint y: 371, distance: 550.8
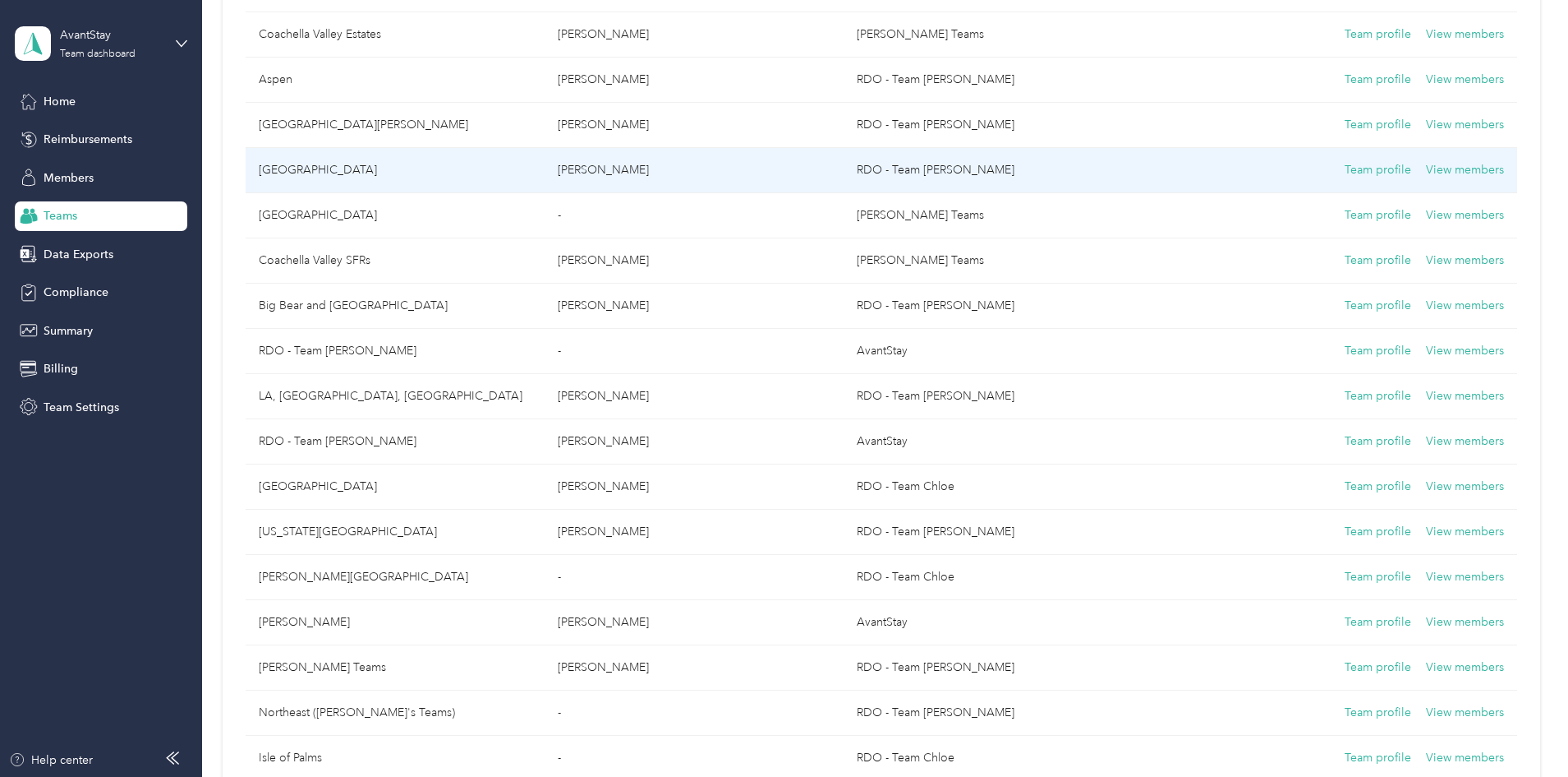
scroll to position [740, 0]
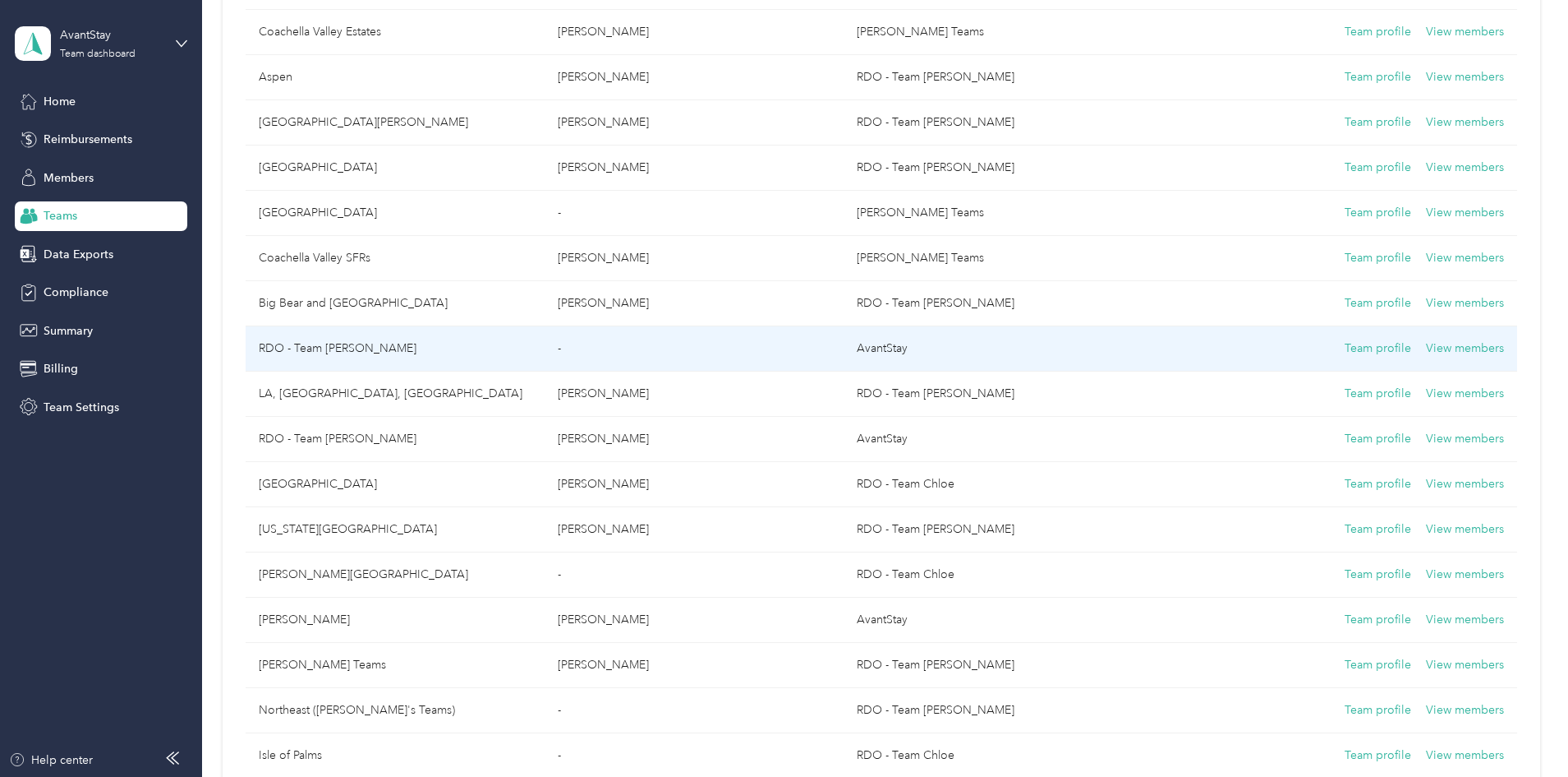
click at [432, 356] on td "RDO - Team [PERSON_NAME]" at bounding box center [395, 349] width 299 height 46
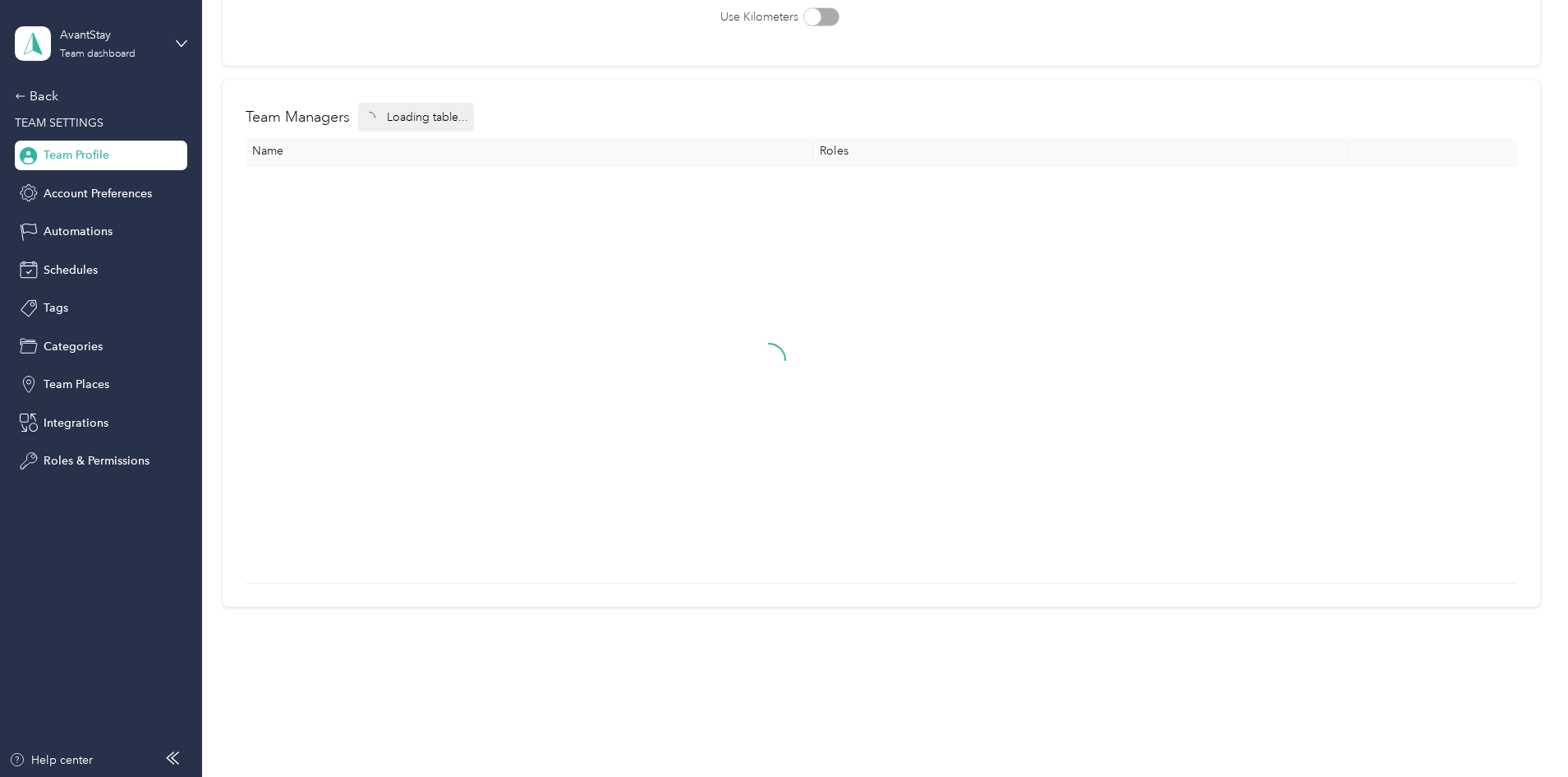
scroll to position [341, 0]
click at [817, 426] on button "Add Manager" at bounding box center [769, 435] width 95 height 30
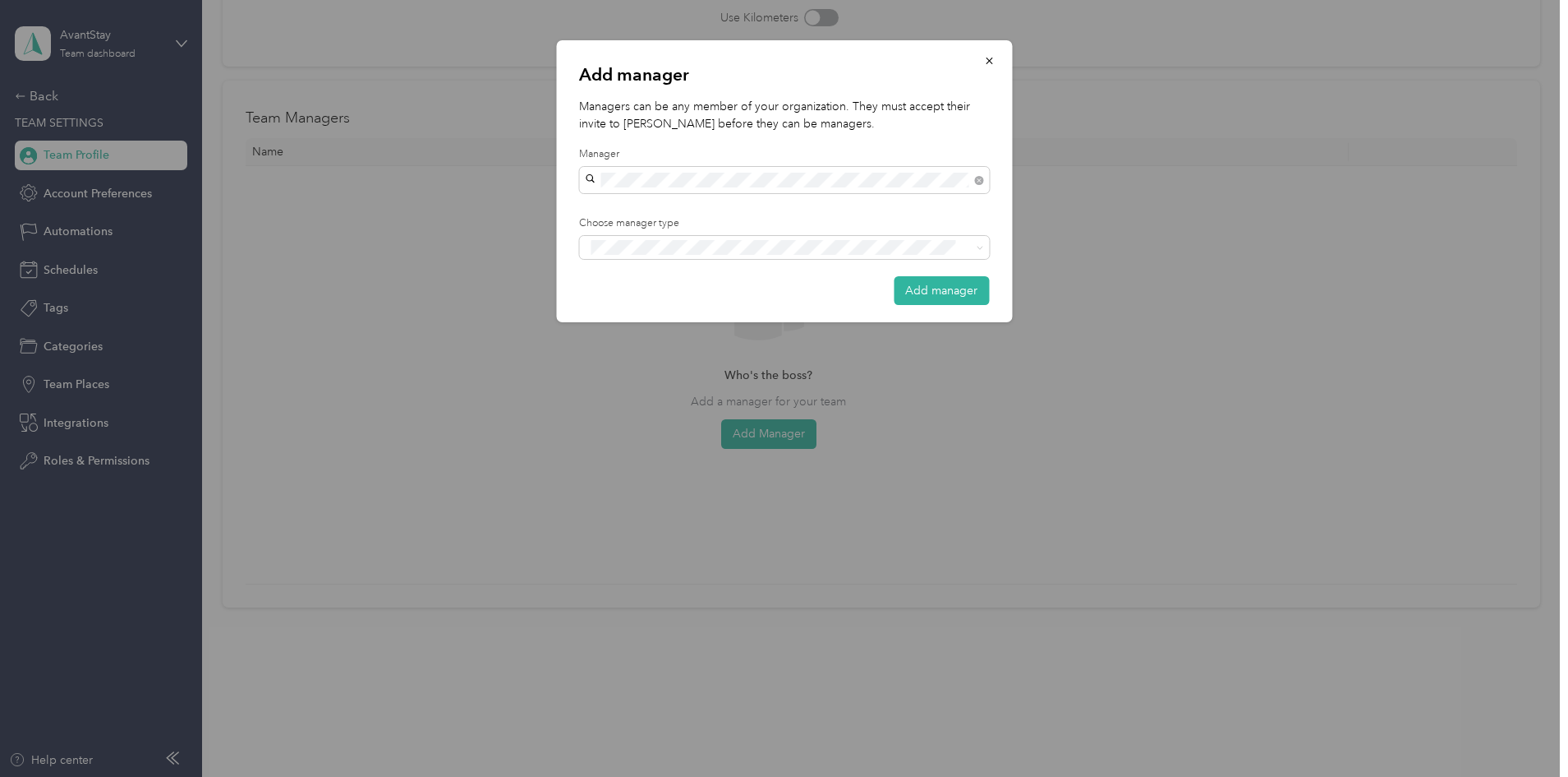
click at [737, 201] on div "[PERSON_NAME]" at bounding box center [784, 209] width 387 height 18
click at [655, 307] on div "Manager" at bounding box center [784, 309] width 387 height 20
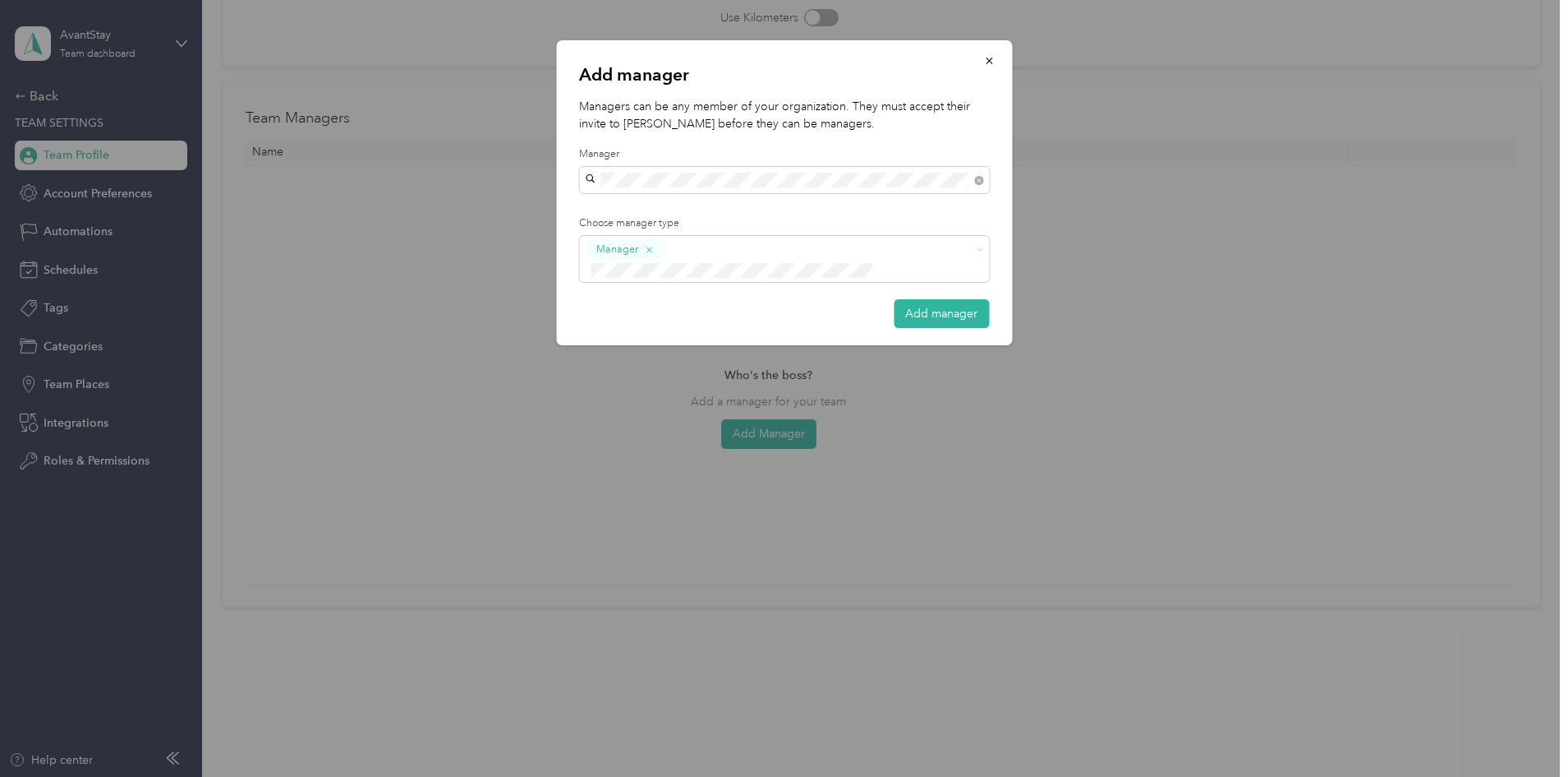
click at [934, 308] on div "Add manager Managers can be any member of your organization. They must accept t…" at bounding box center [784, 193] width 456 height 305
click at [936, 301] on button "Add manager" at bounding box center [941, 314] width 95 height 29
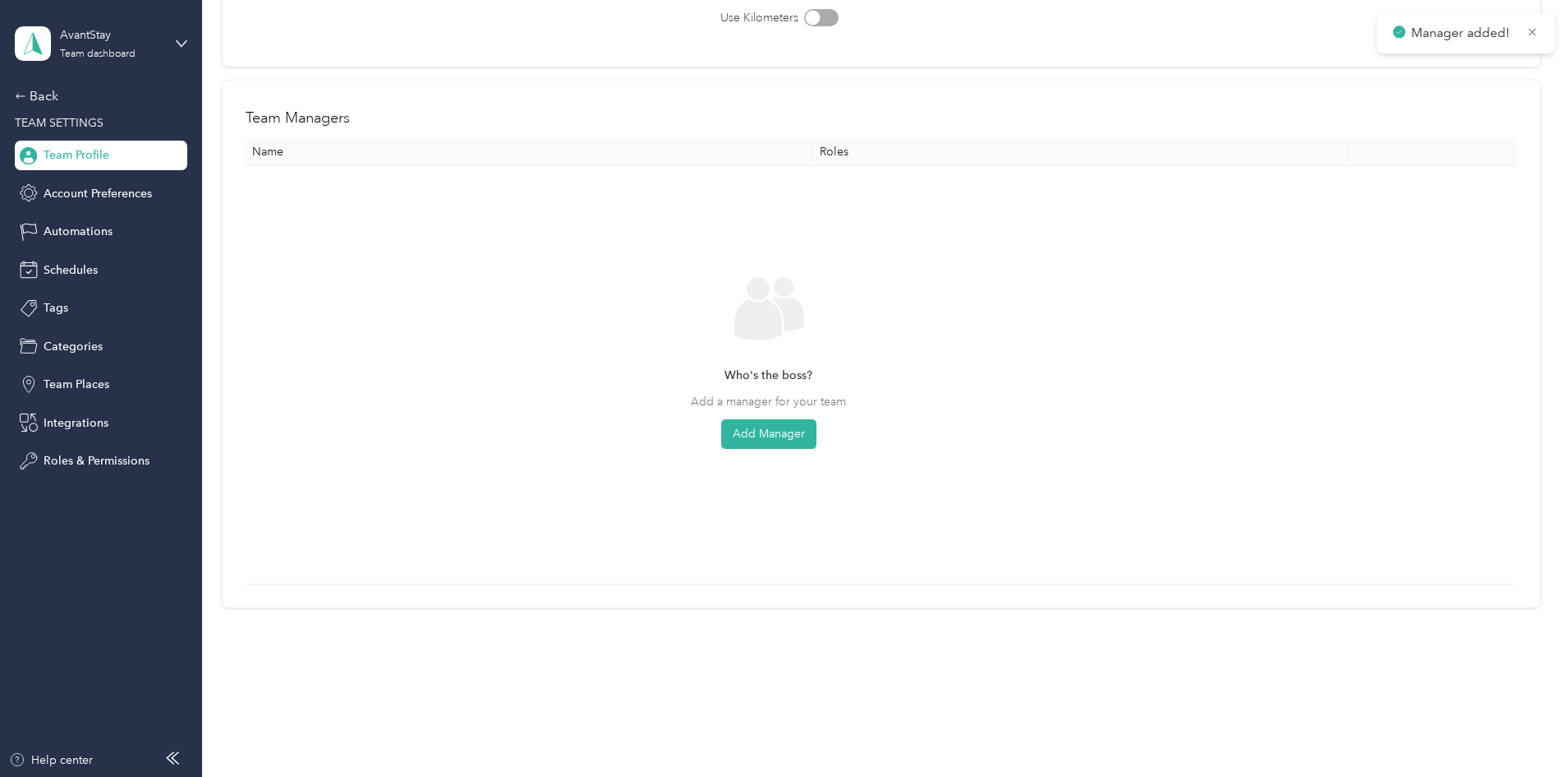
scroll to position [0, 0]
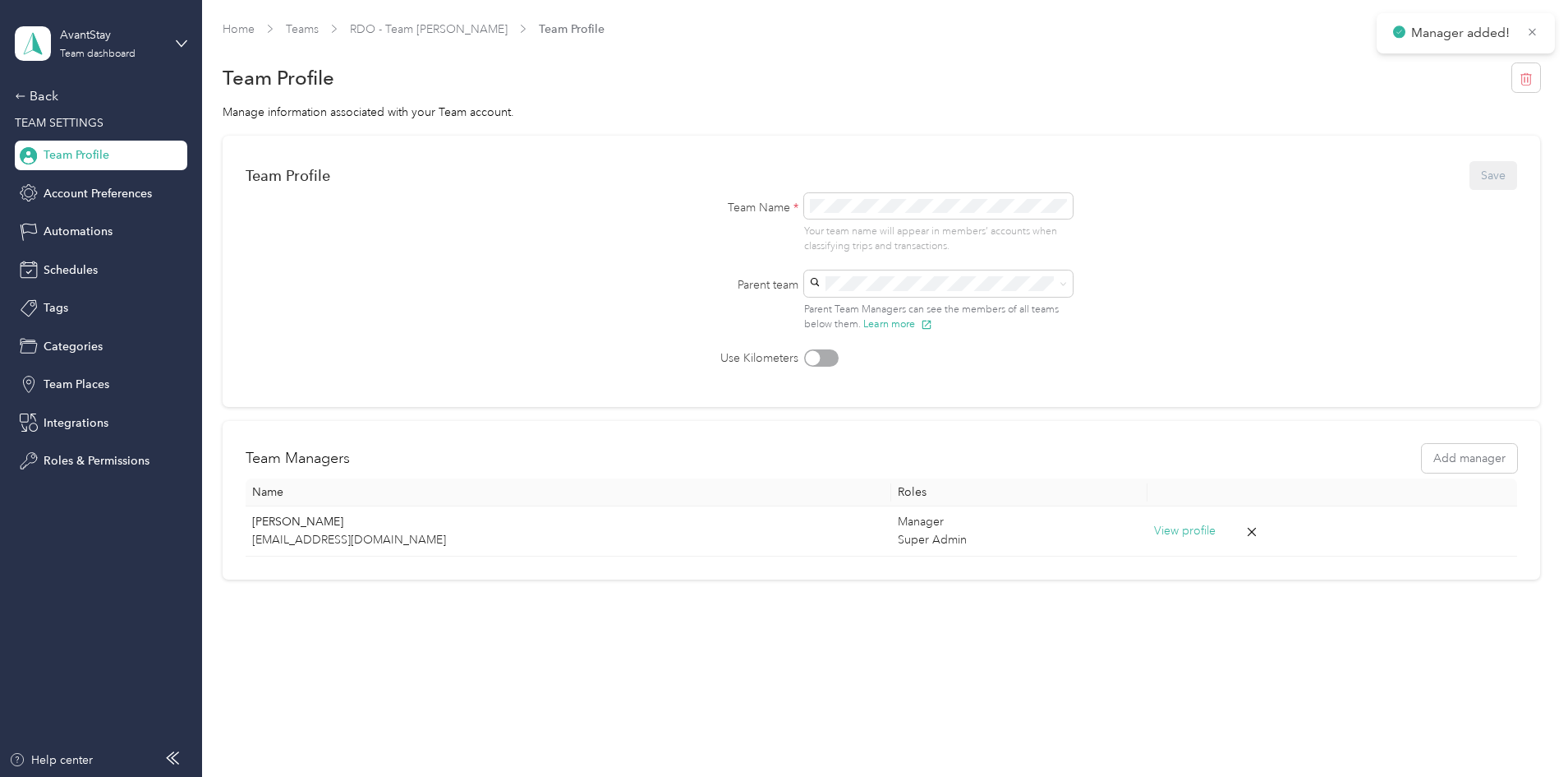
click at [88, 154] on span "Team Profile" at bounding box center [76, 154] width 66 height 18
click at [42, 92] on div "Back" at bounding box center [97, 96] width 165 height 20
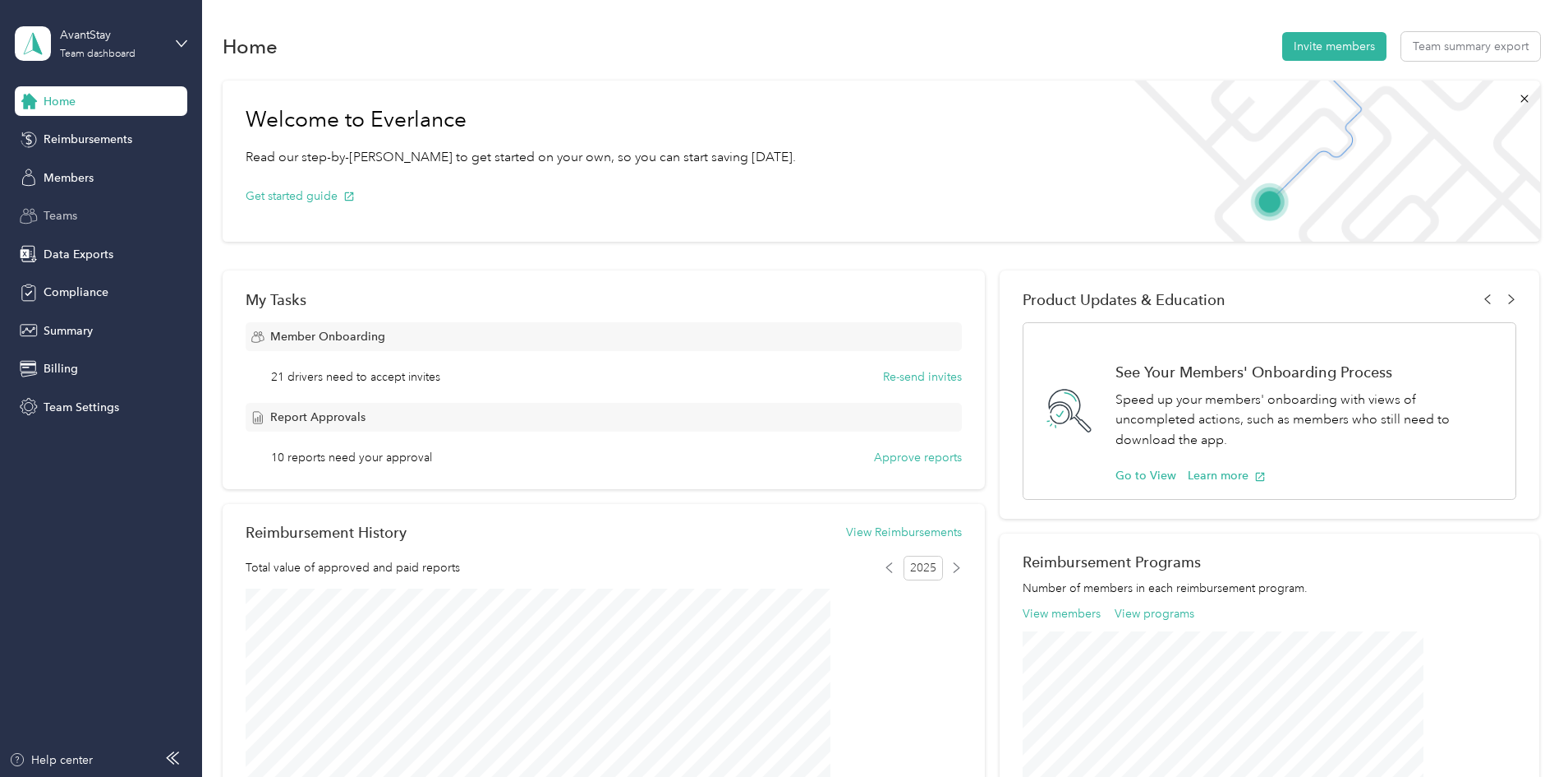
click at [67, 214] on span "Teams" at bounding box center [60, 216] width 33 height 18
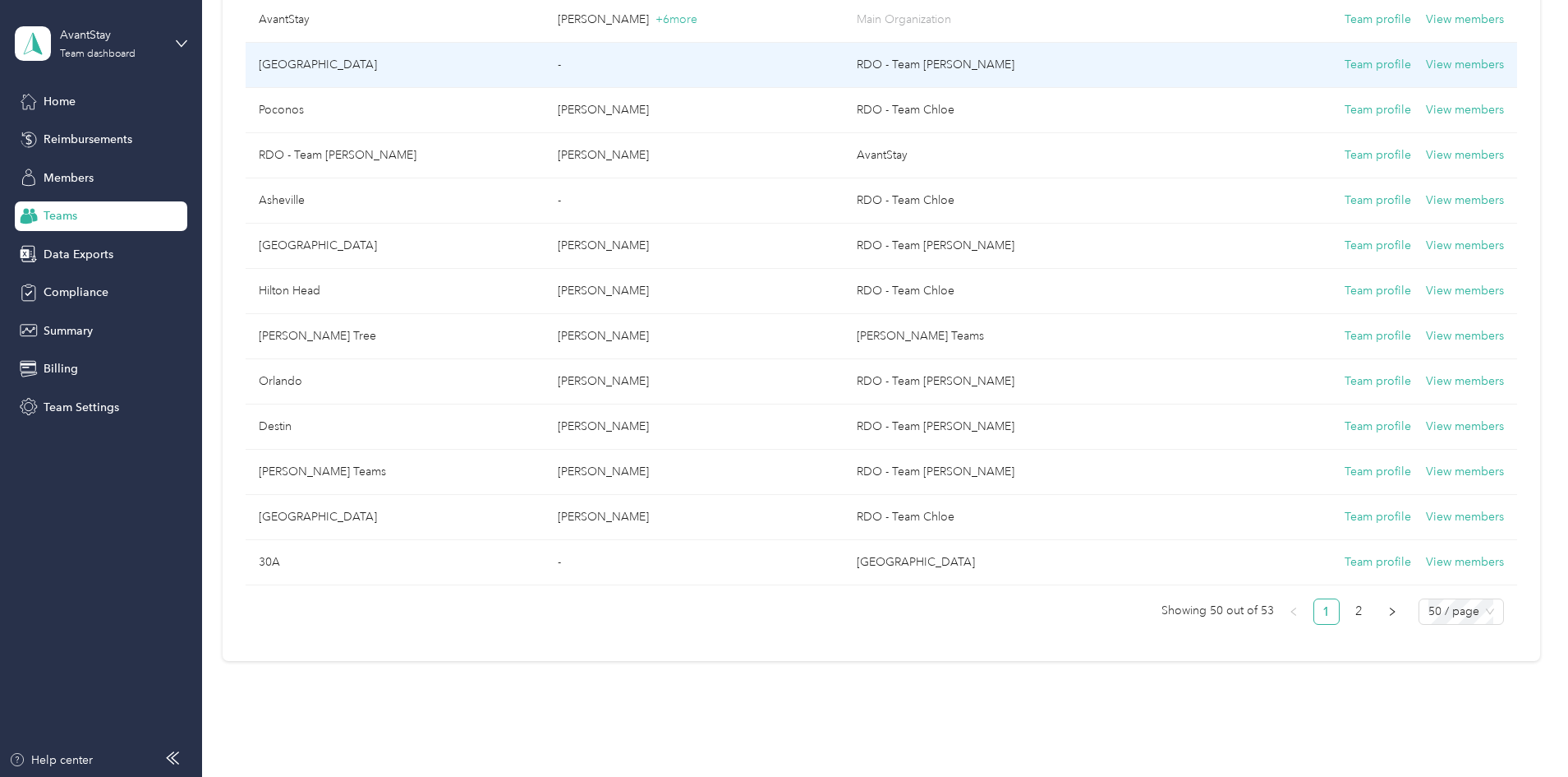
scroll to position [1973, 0]
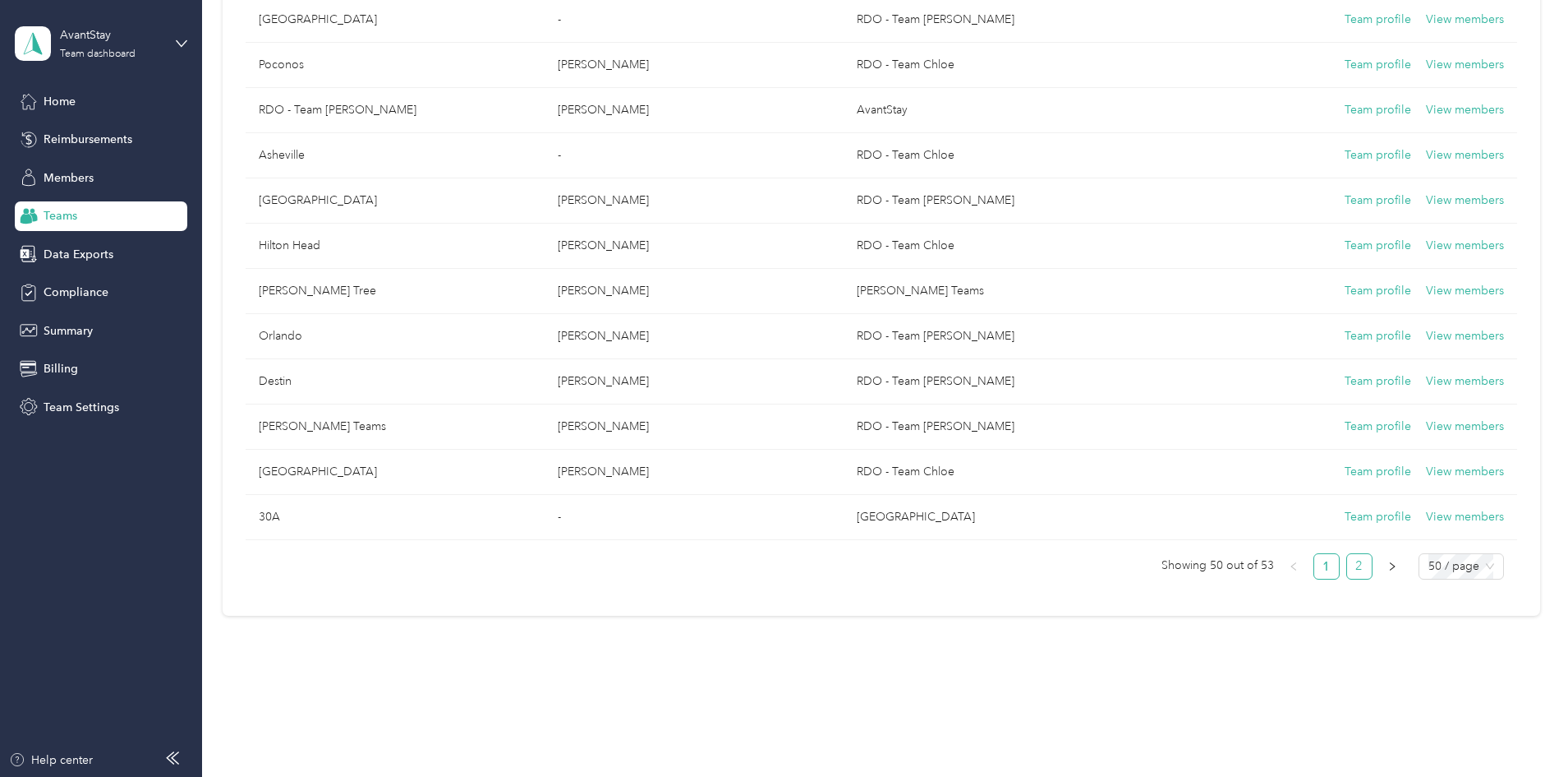
click at [1348, 567] on link "2" at bounding box center [1360, 566] width 25 height 25
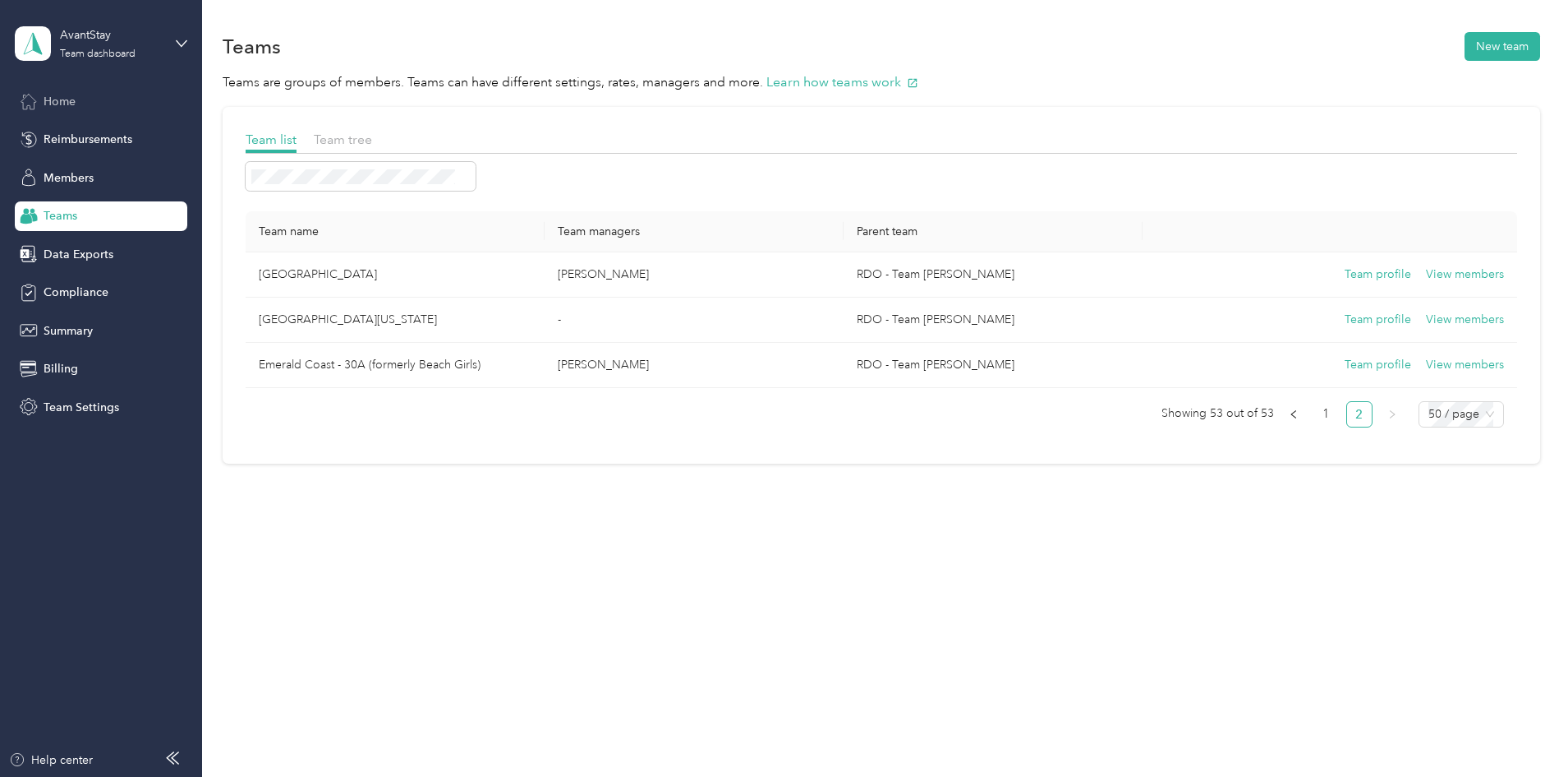
click at [64, 107] on span "Home" at bounding box center [60, 101] width 32 height 18
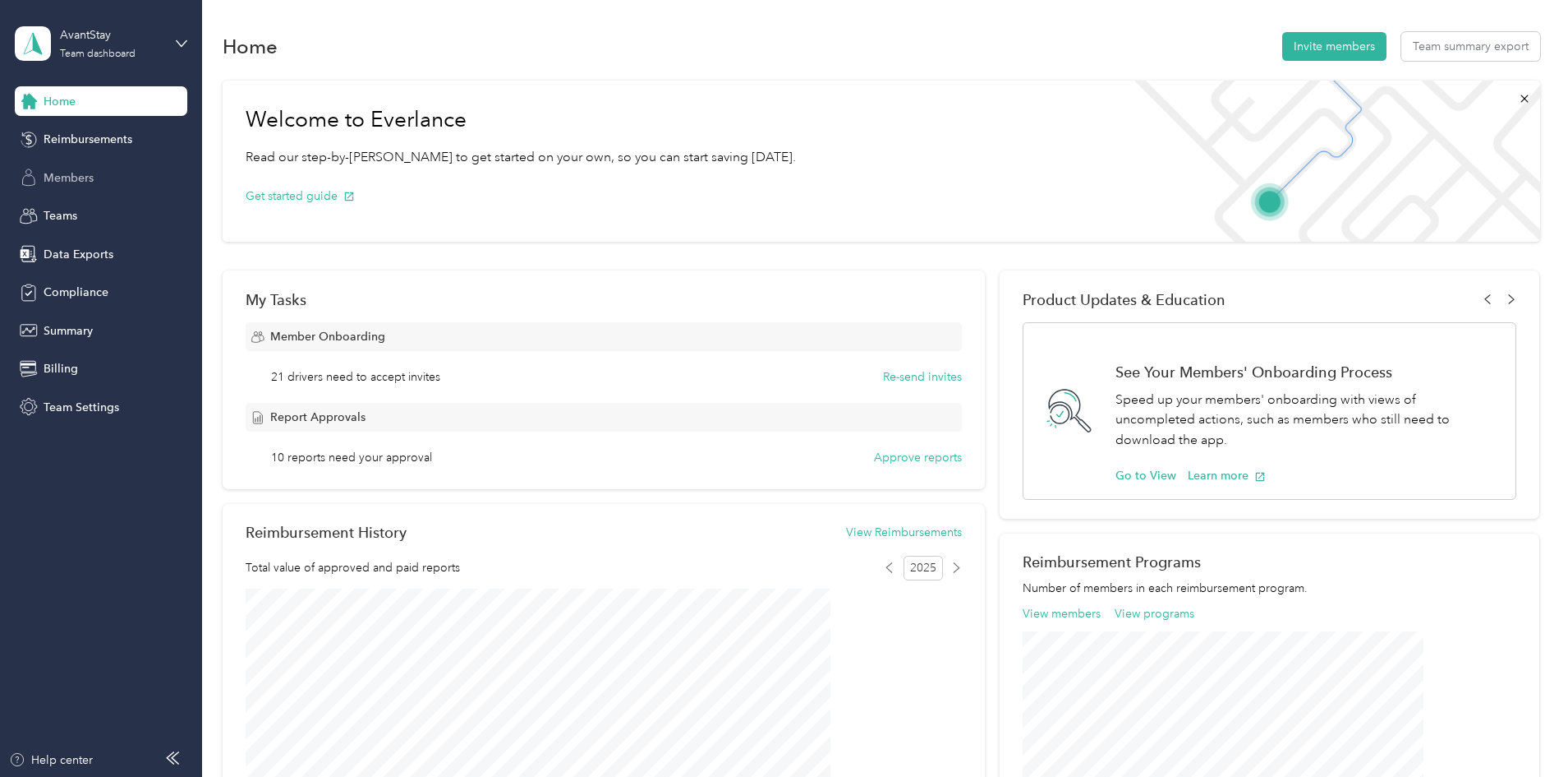
click at [67, 176] on span "Members" at bounding box center [69, 178] width 50 height 18
